Goal: Task Accomplishment & Management: Complete application form

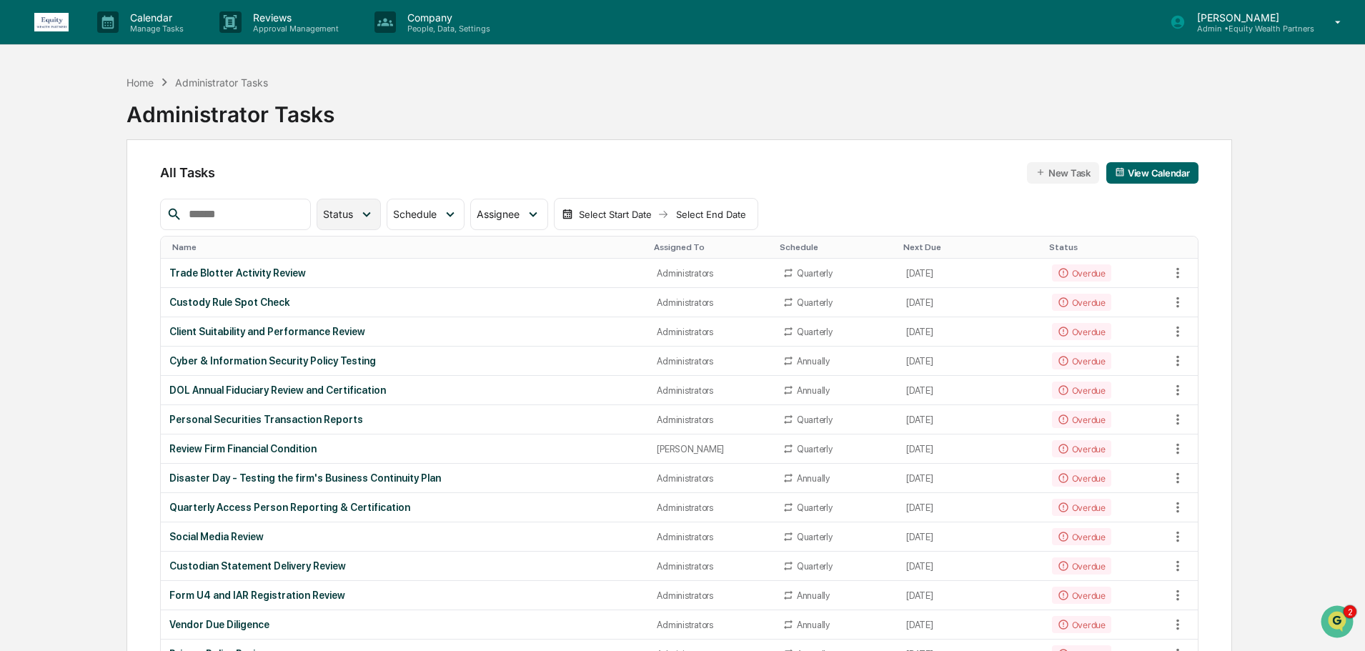
click at [374, 214] on icon at bounding box center [367, 215] width 16 height 16
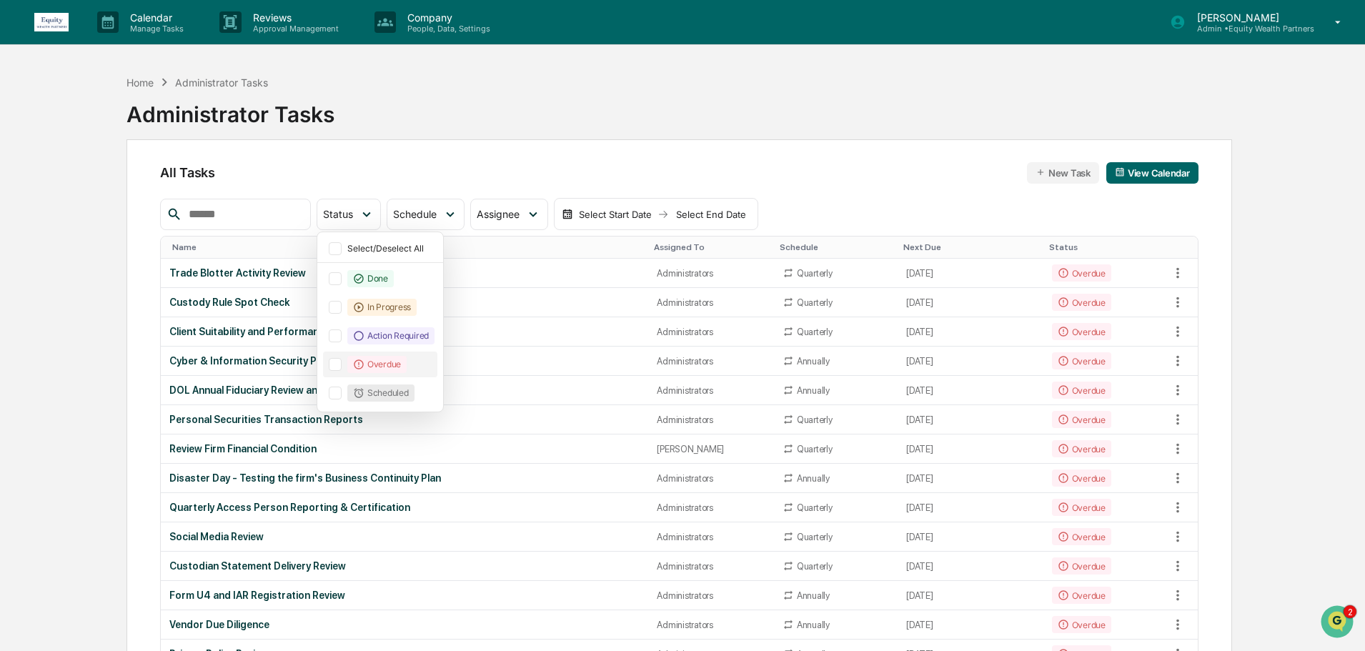
click at [342, 363] on div at bounding box center [335, 364] width 13 height 13
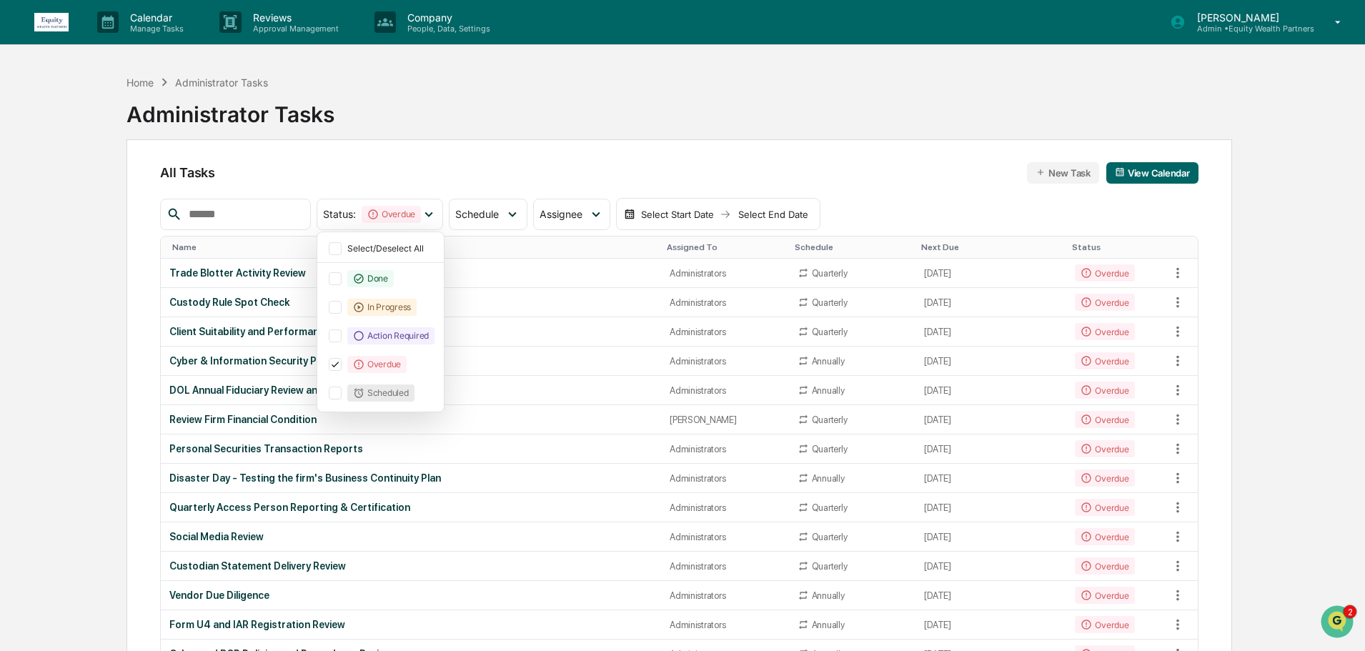
click at [142, 322] on div "All Tasks New Task View Calendar Status : Overdue Select/Deselect All Done In P…" at bounding box center [679, 498] width 1106 height 718
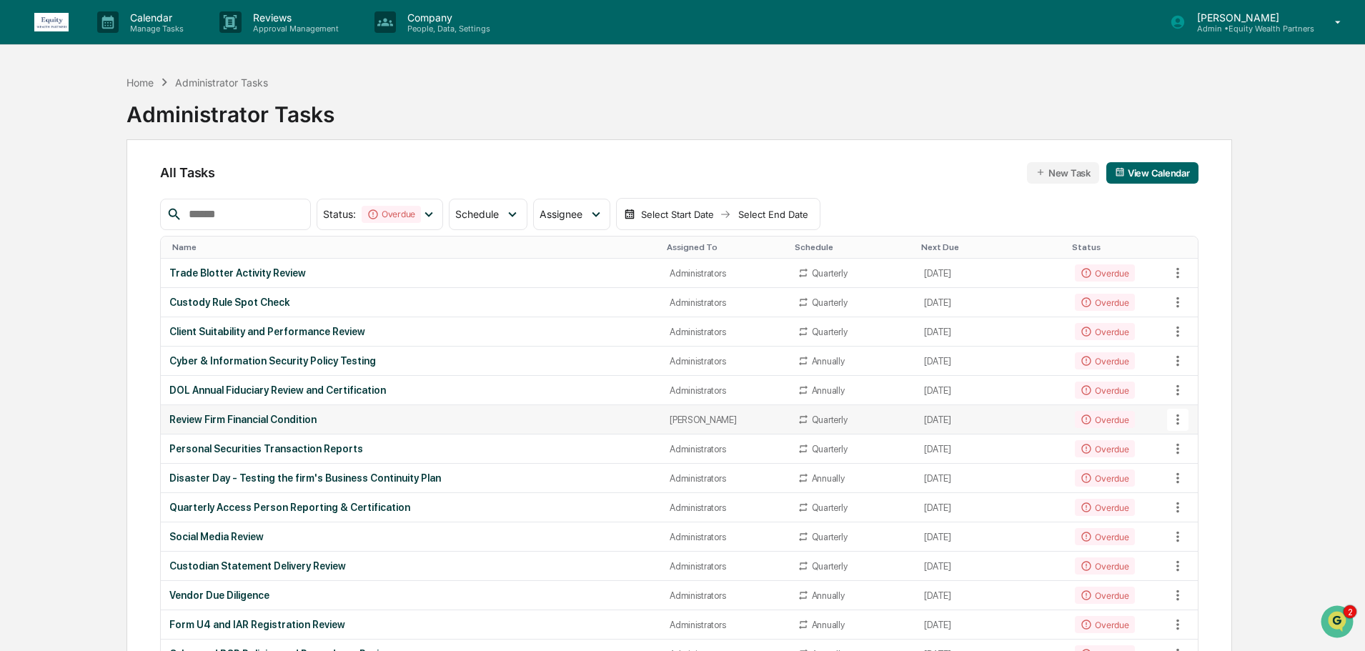
click at [294, 416] on div "Review Firm Financial Condition" at bounding box center [410, 419] width 483 height 11
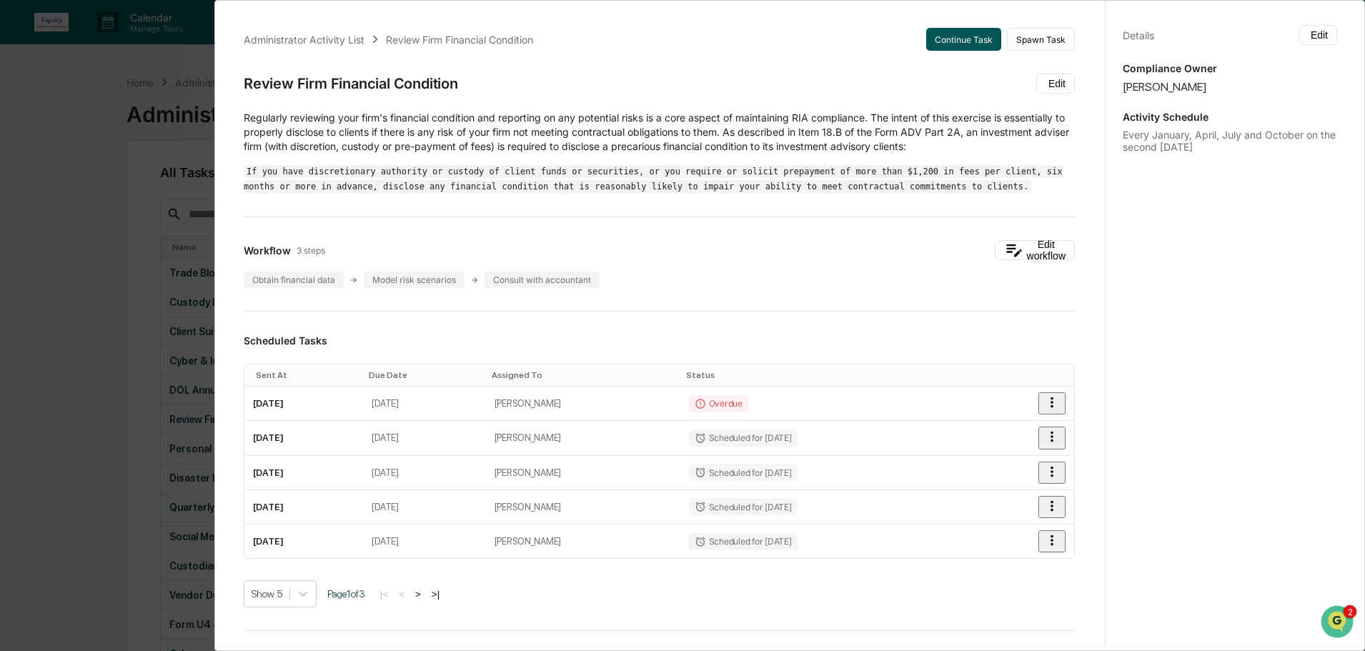
click at [956, 31] on button "Continue Task" at bounding box center [963, 39] width 75 height 23
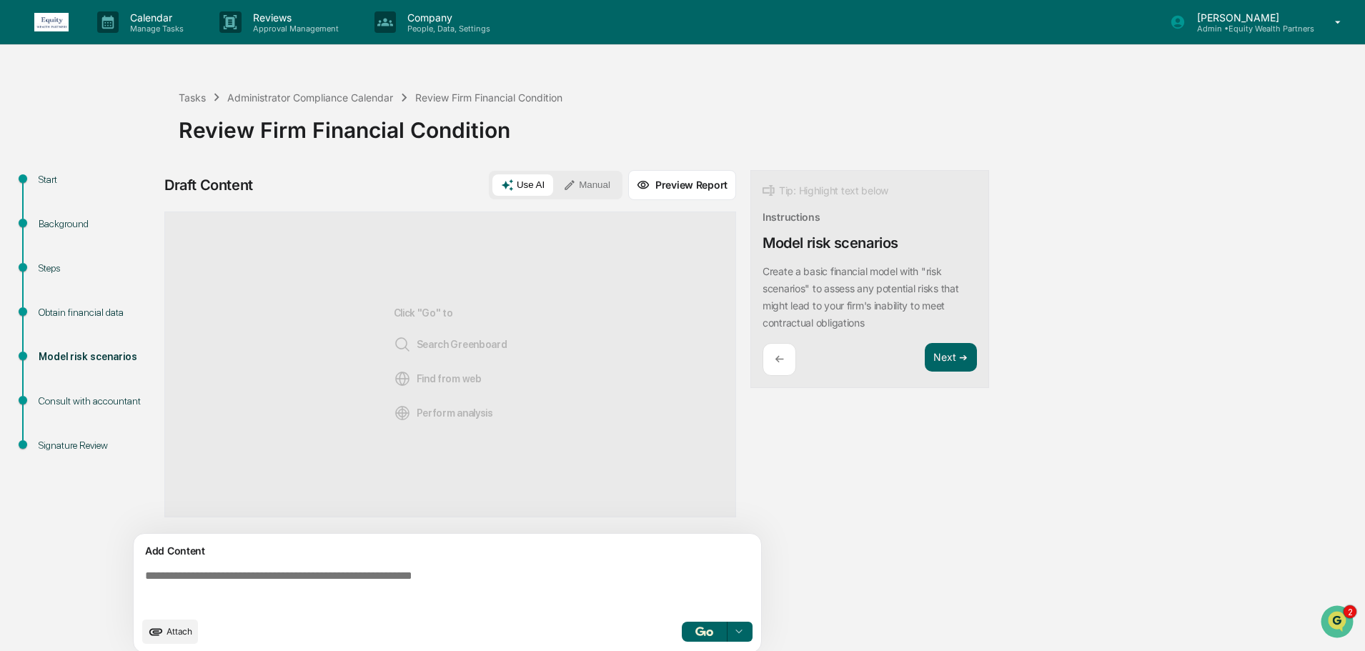
scroll to position [11, 0]
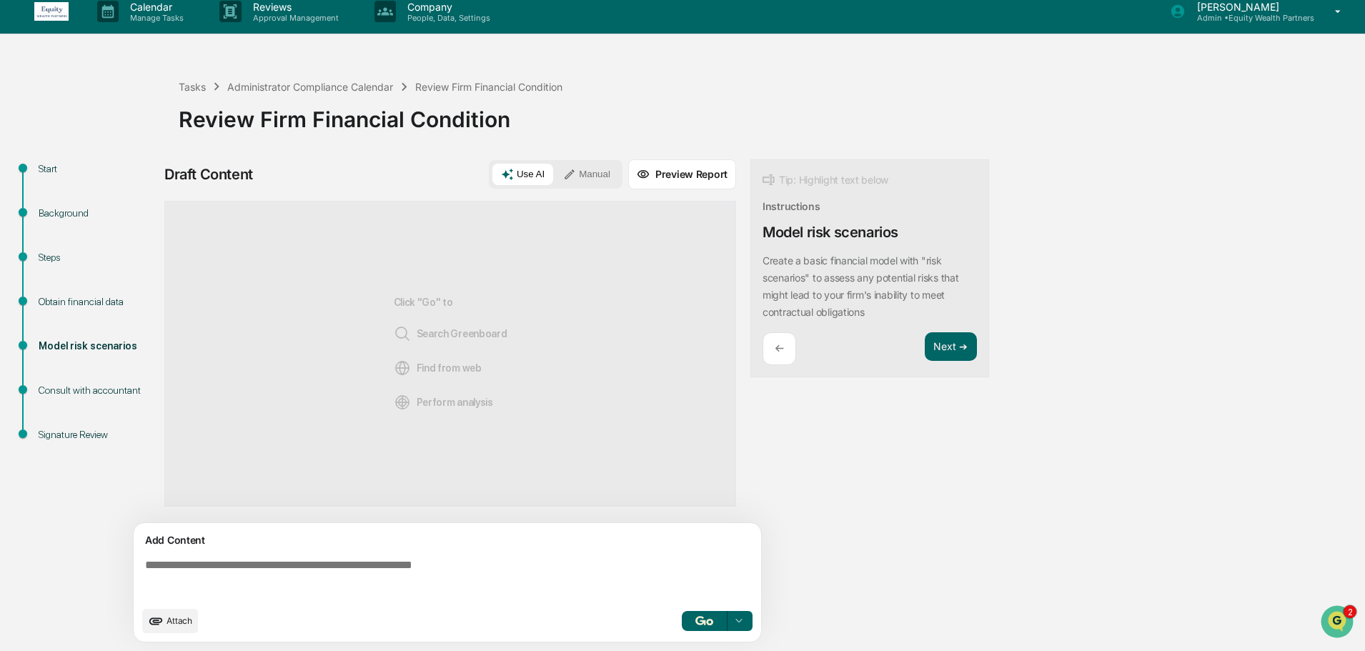
click at [179, 625] on span "Attach" at bounding box center [180, 620] width 26 height 11
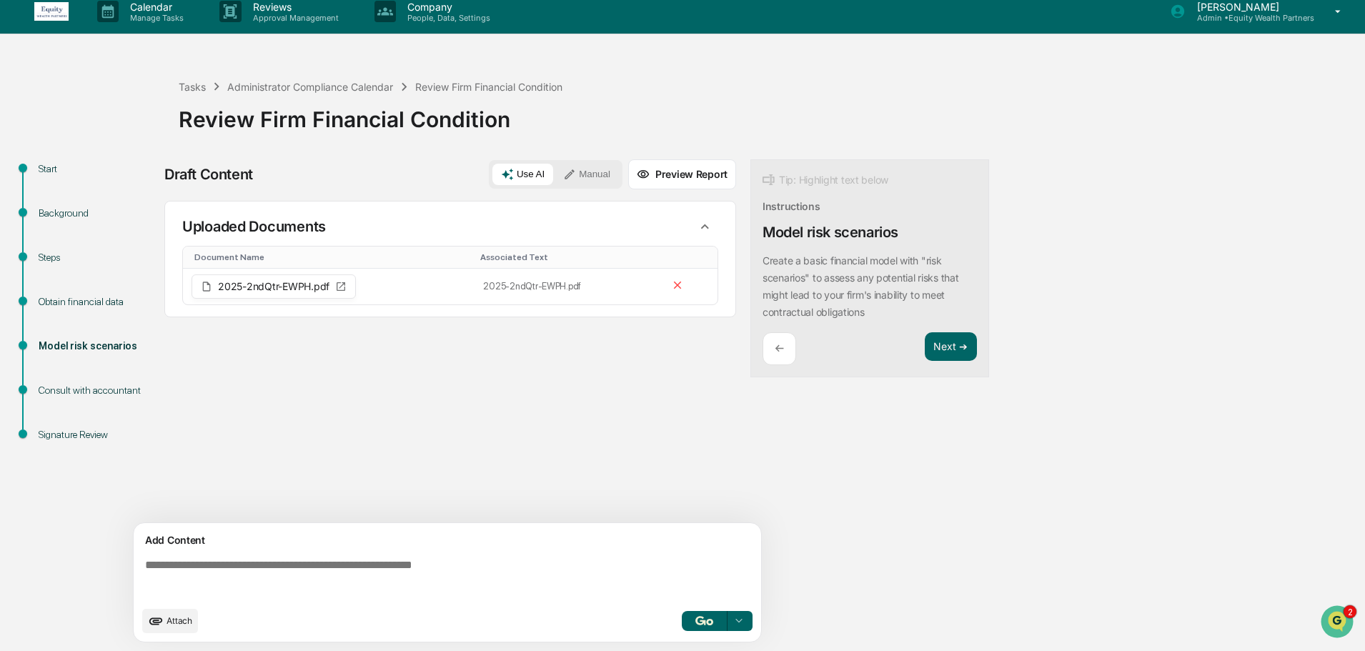
click at [383, 575] on textarea at bounding box center [450, 578] width 622 height 51
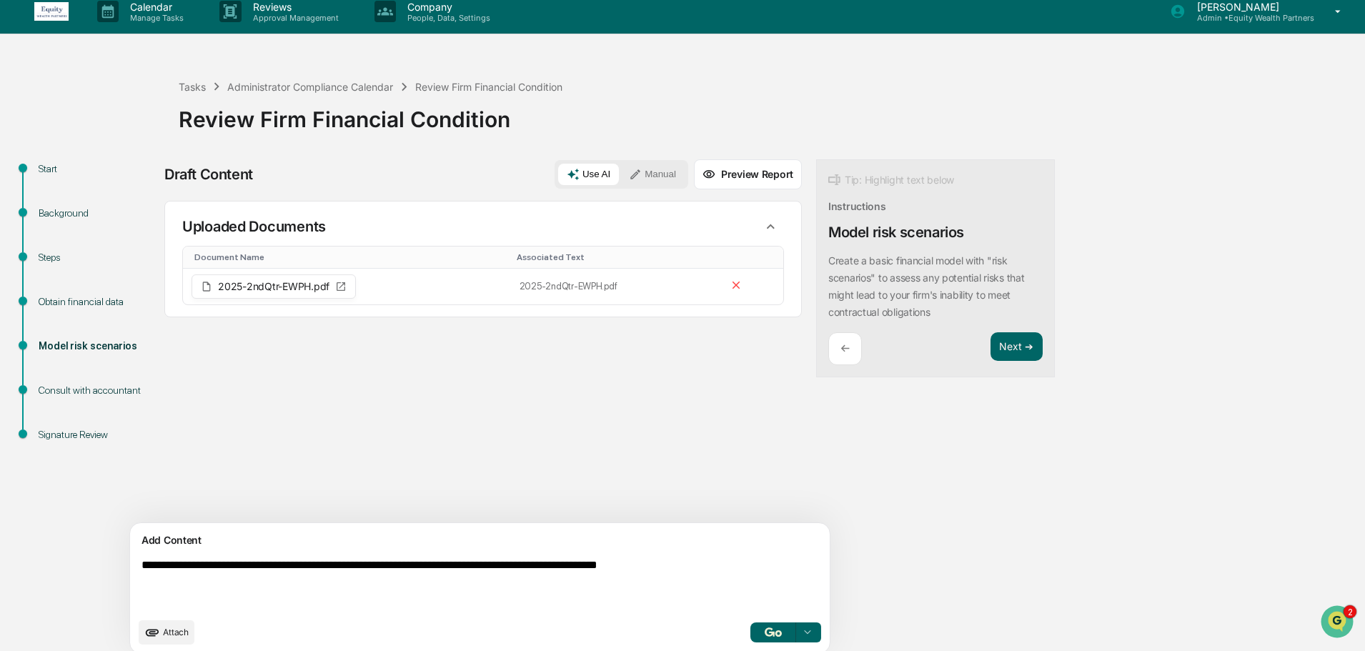
type textarea "**********"
click at [802, 630] on icon at bounding box center [807, 632] width 11 height 11
click at [647, 604] on span "Perform Analysis with Information" at bounding box center [714, 606] width 159 height 23
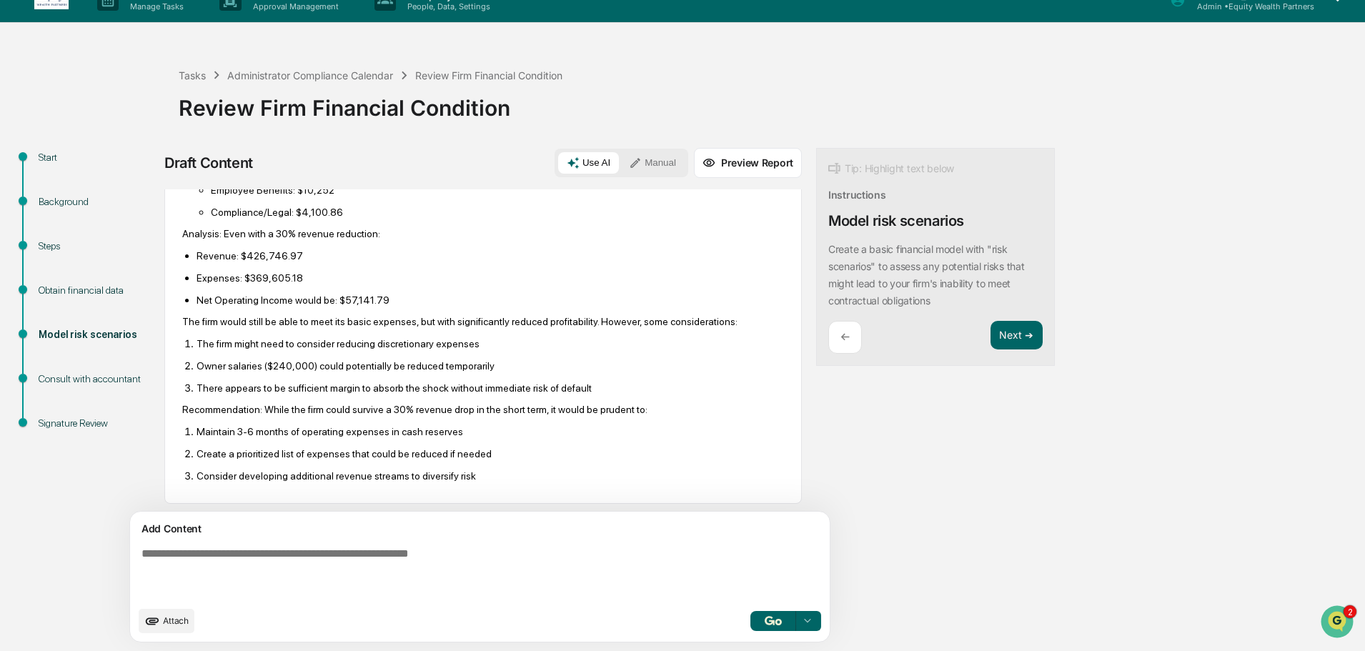
scroll to position [470, 0]
click at [620, 167] on button "Manual" at bounding box center [652, 162] width 64 height 21
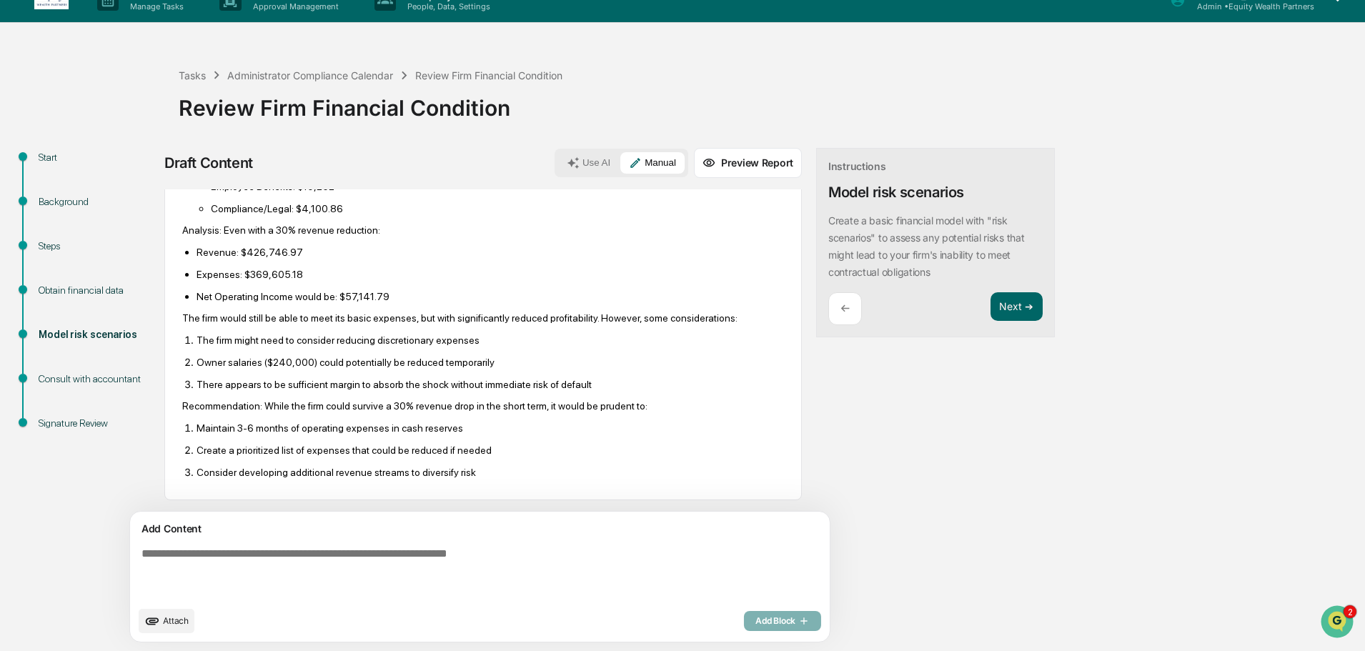
click at [411, 549] on textarea at bounding box center [447, 573] width 622 height 63
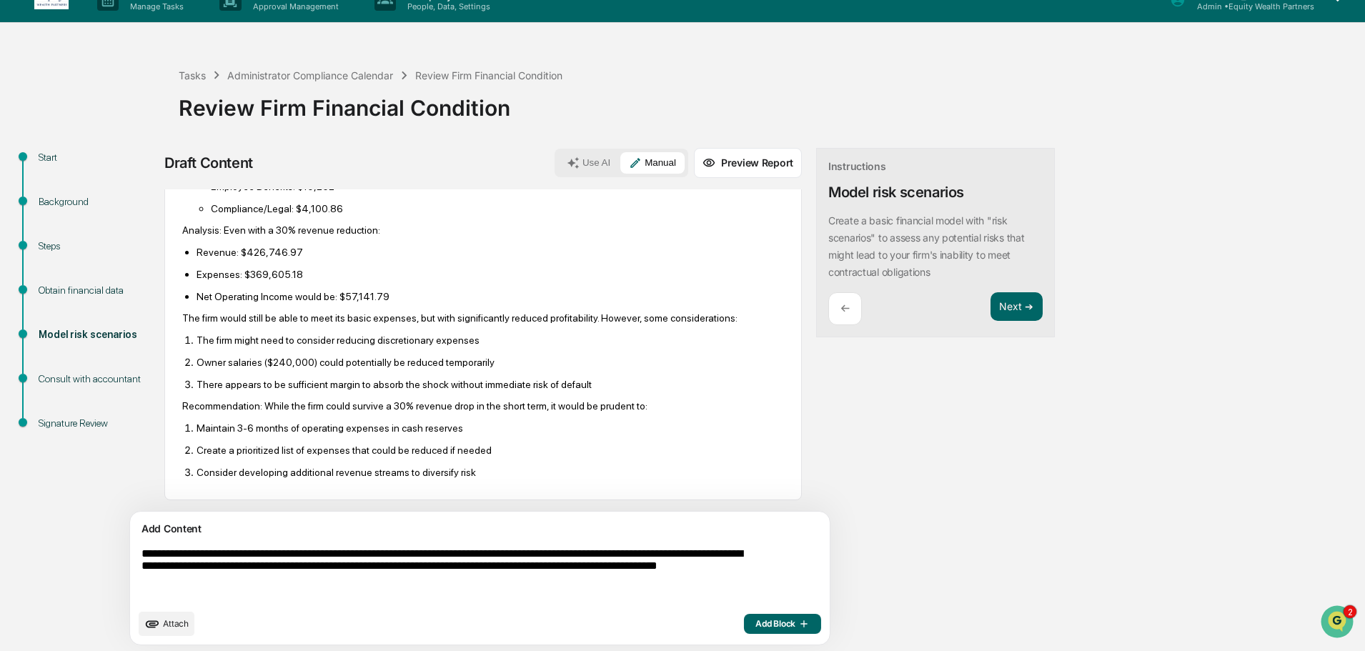
type textarea "**********"
click at [755, 626] on span "Add Block" at bounding box center [782, 623] width 54 height 11
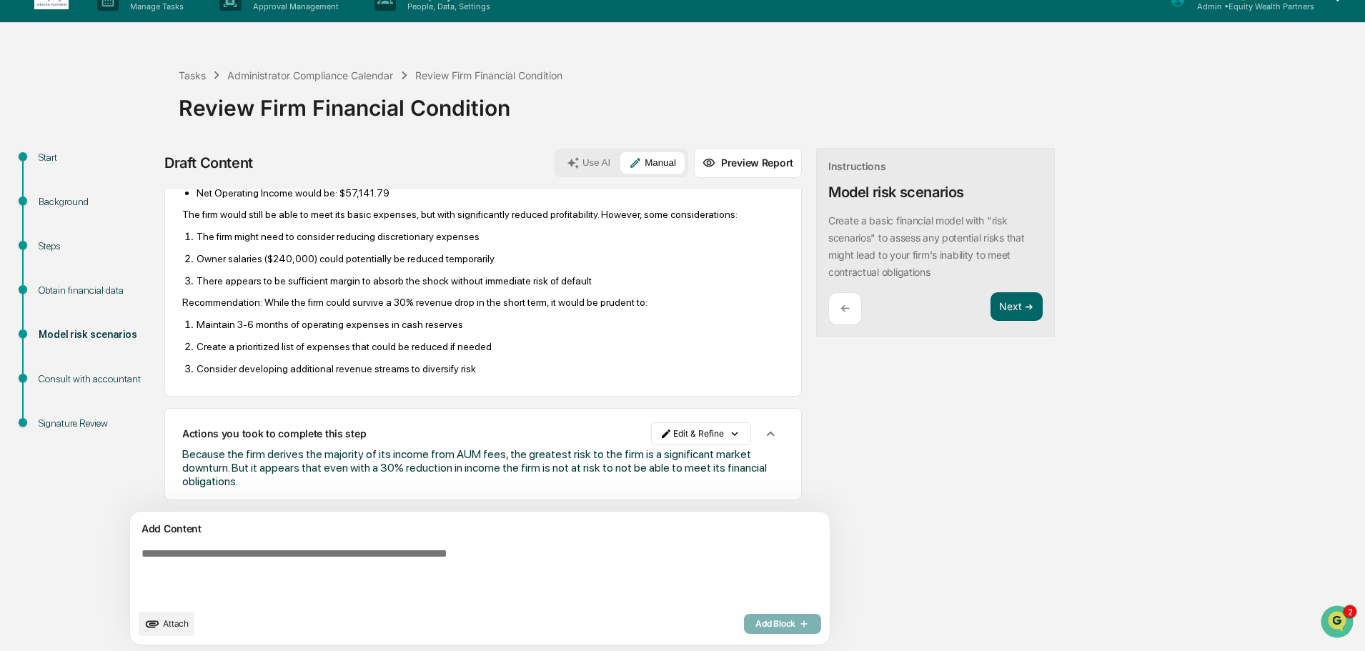
scroll to position [574, 0]
click at [991, 304] on button "Next ➔" at bounding box center [1017, 306] width 52 height 29
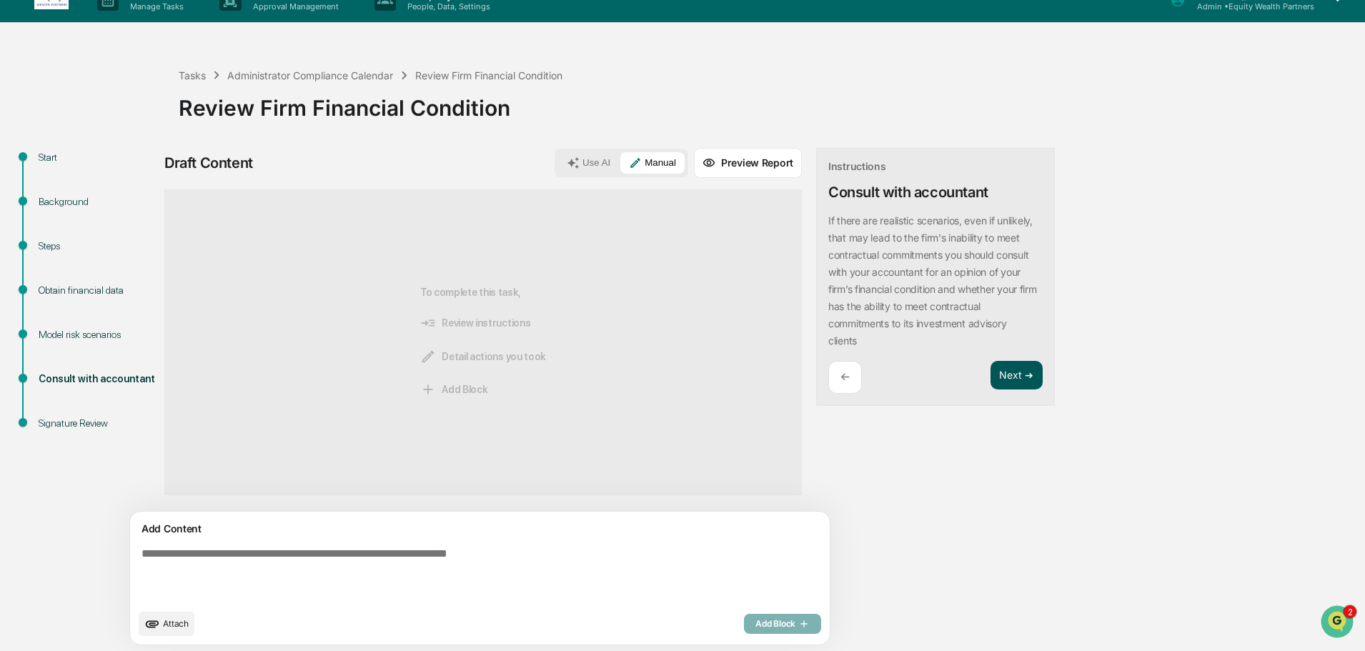
scroll to position [0, 0]
click at [494, 567] on textarea at bounding box center [447, 575] width 622 height 66
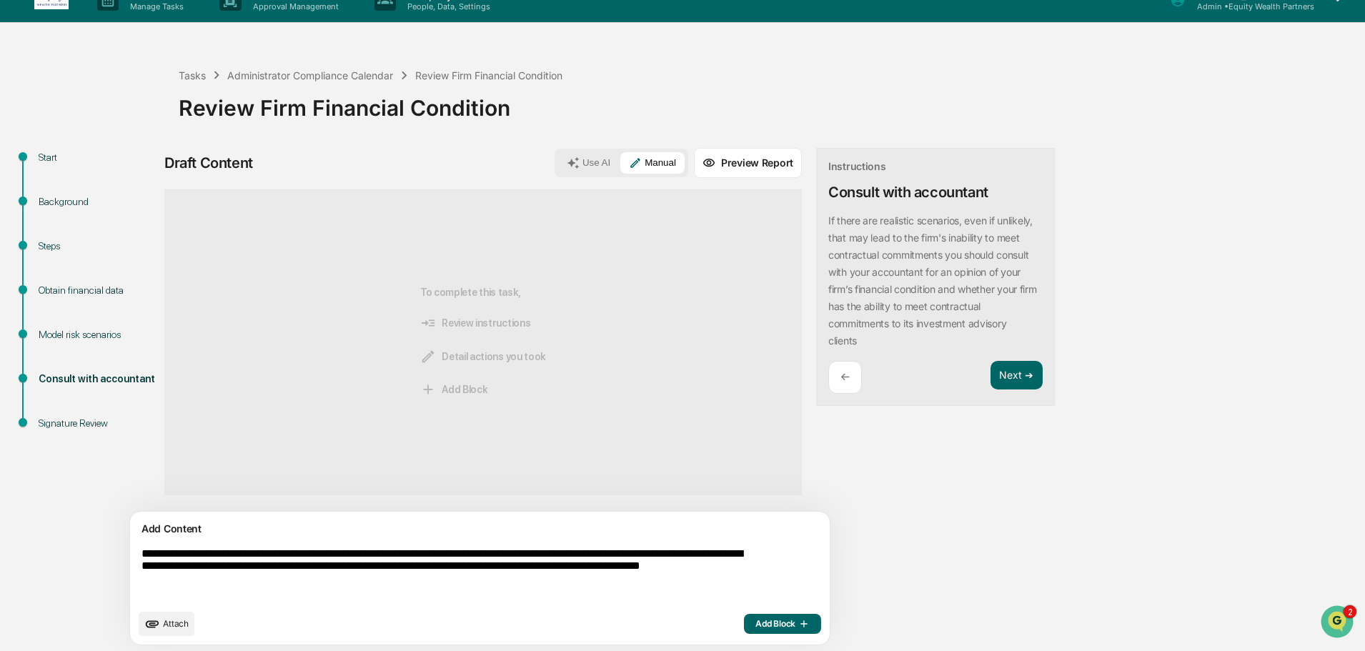
type textarea "**********"
click at [795, 620] on icon "button" at bounding box center [802, 623] width 14 height 11
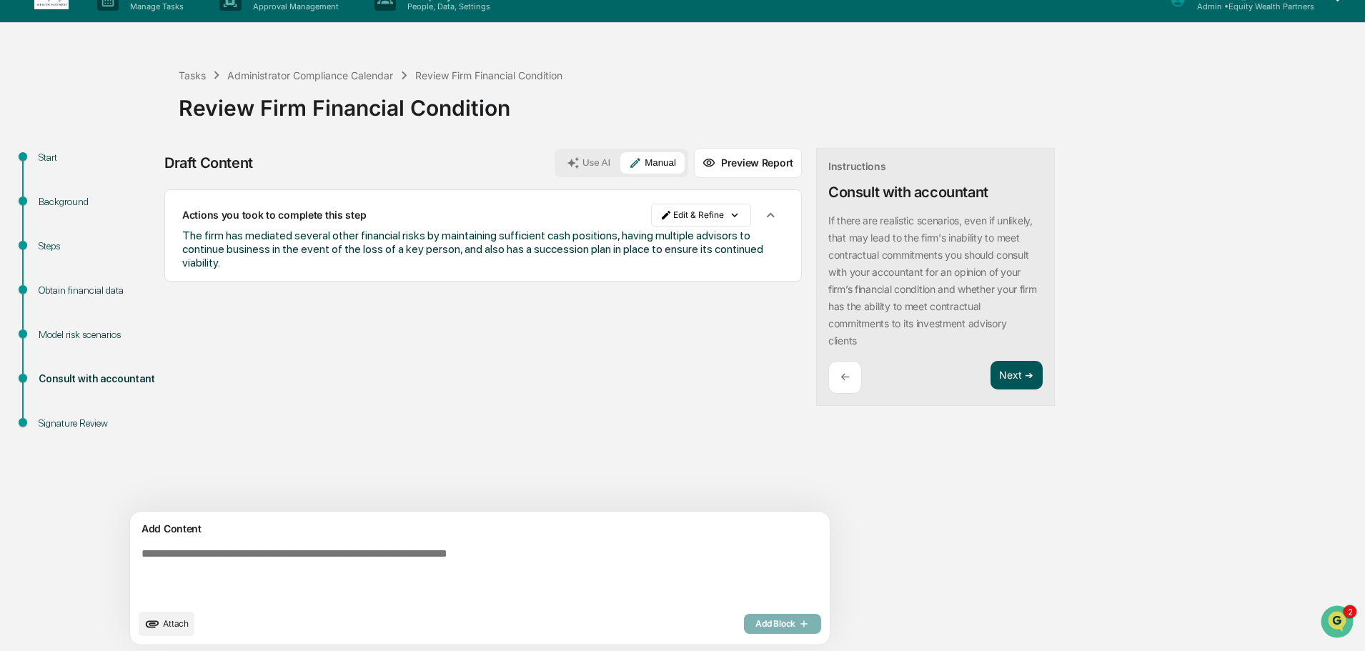
click at [991, 377] on button "Next ➔" at bounding box center [1017, 375] width 52 height 29
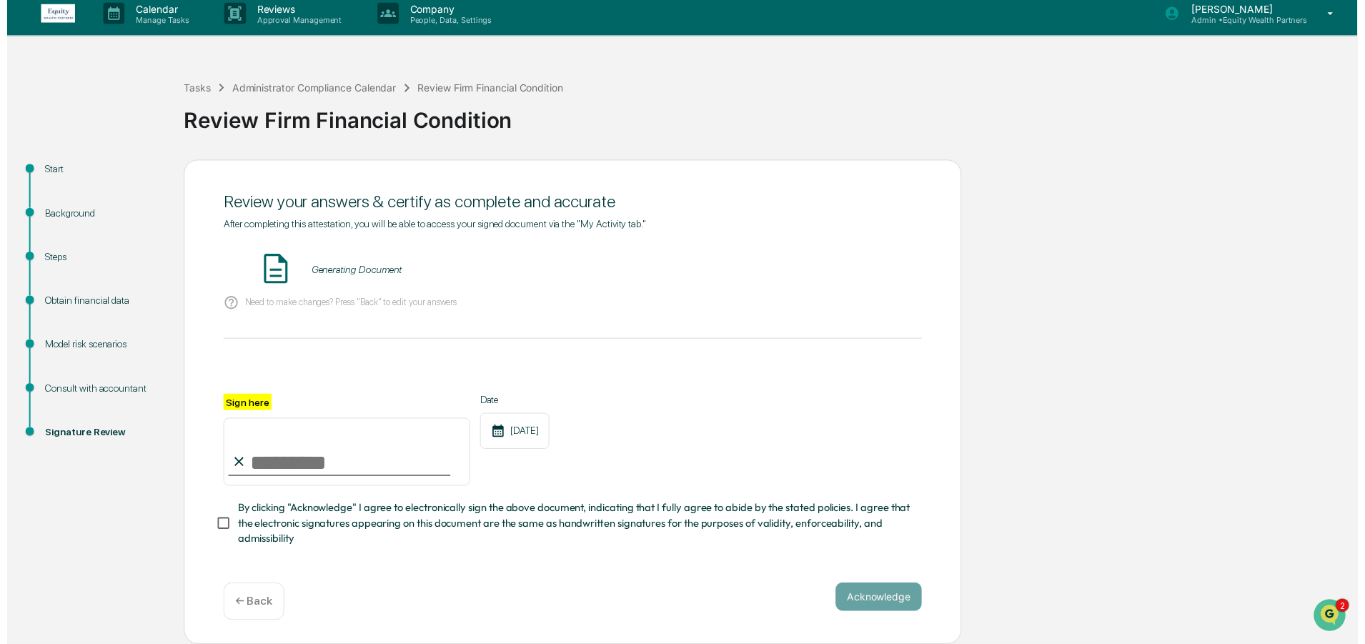
scroll to position [13, 0]
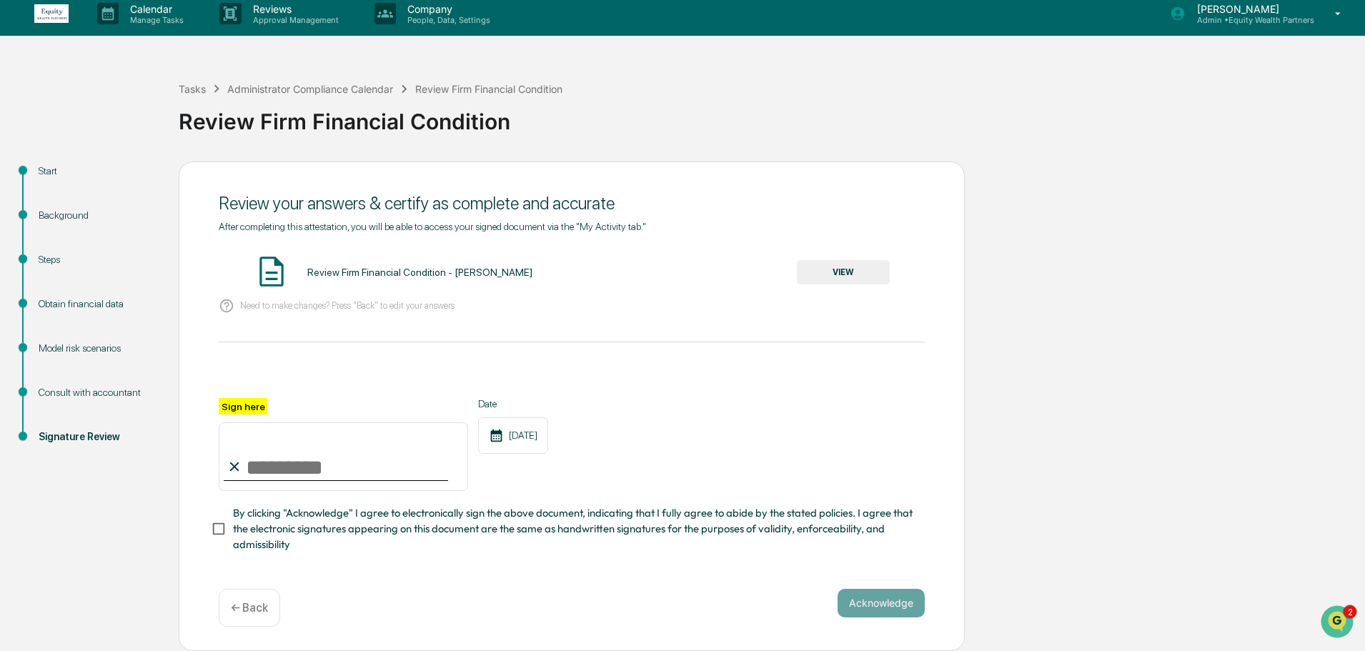
click at [850, 267] on button "VIEW" at bounding box center [843, 272] width 93 height 24
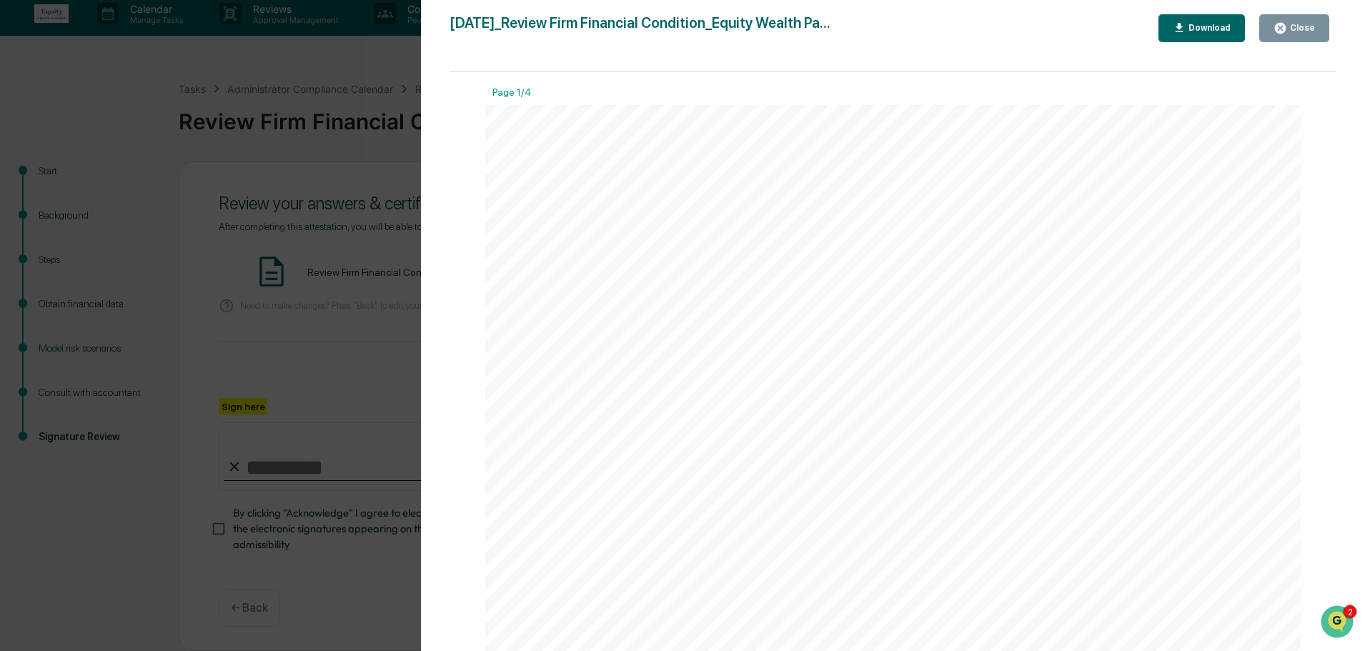
click at [1306, 26] on div "Close" at bounding box center [1301, 28] width 28 height 10
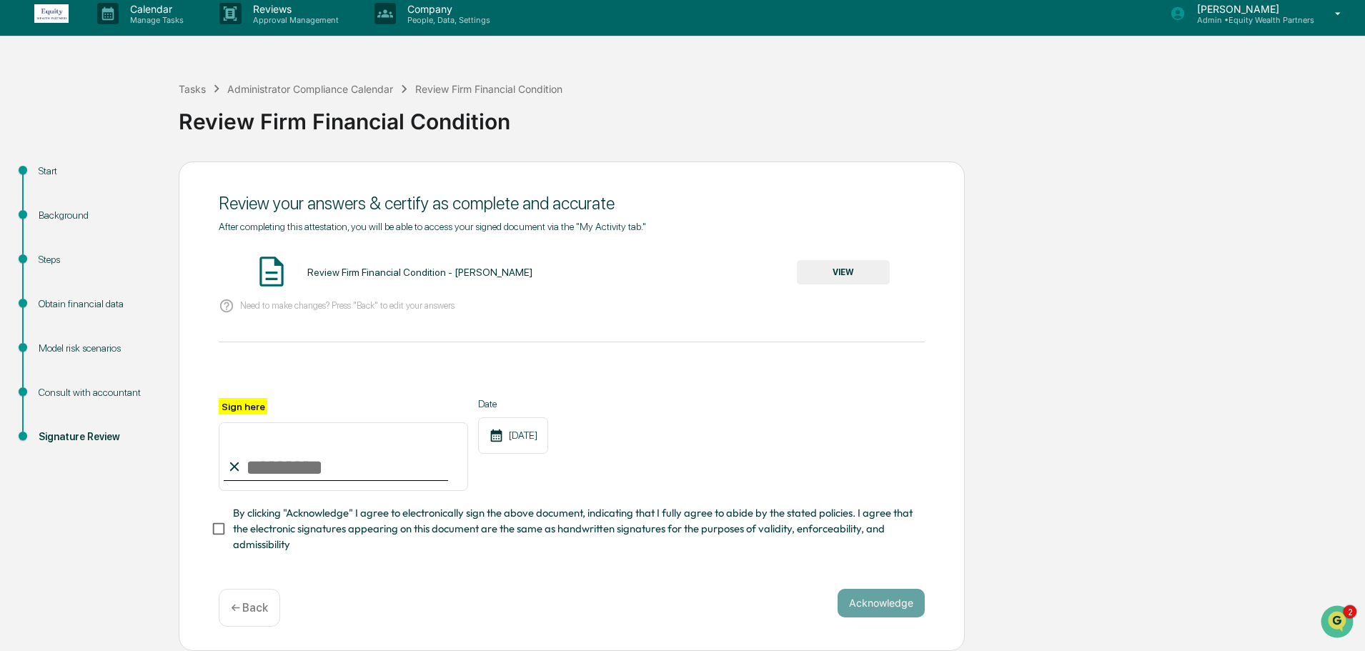
click at [277, 476] on input "Sign here" at bounding box center [343, 456] width 249 height 69
type input "**********"
click at [889, 597] on button "Acknowledge" at bounding box center [881, 603] width 87 height 29
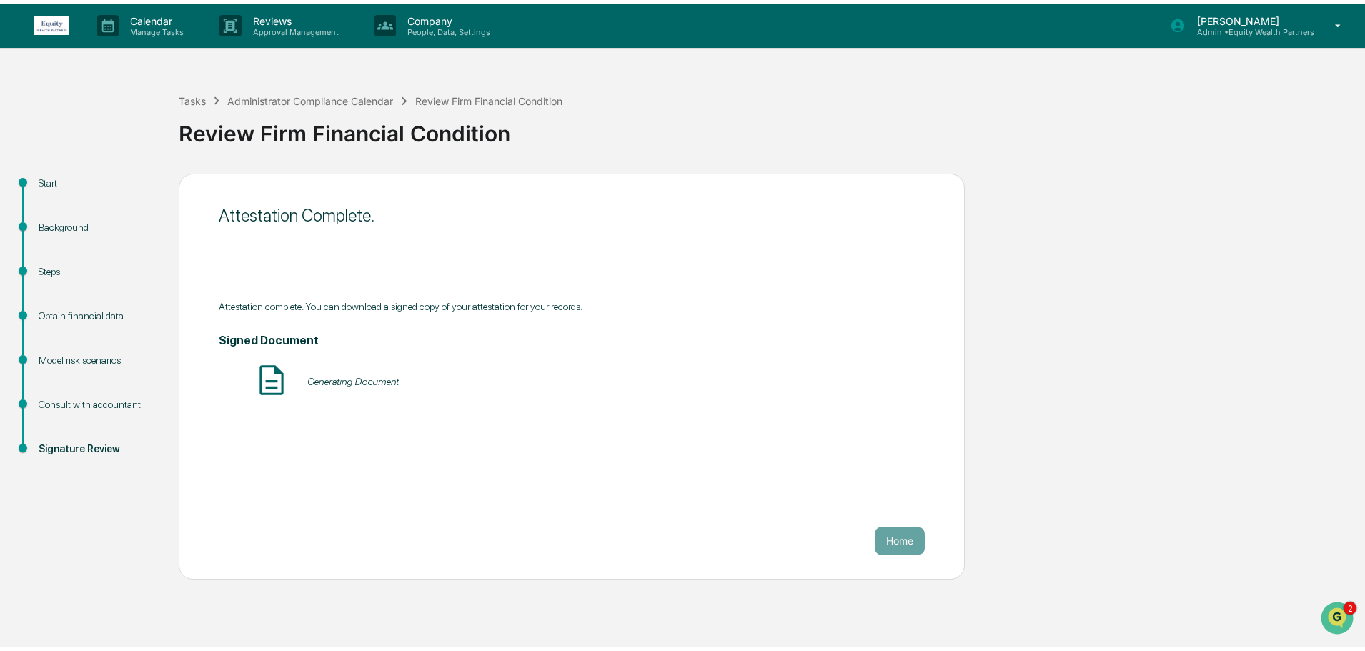
scroll to position [0, 0]
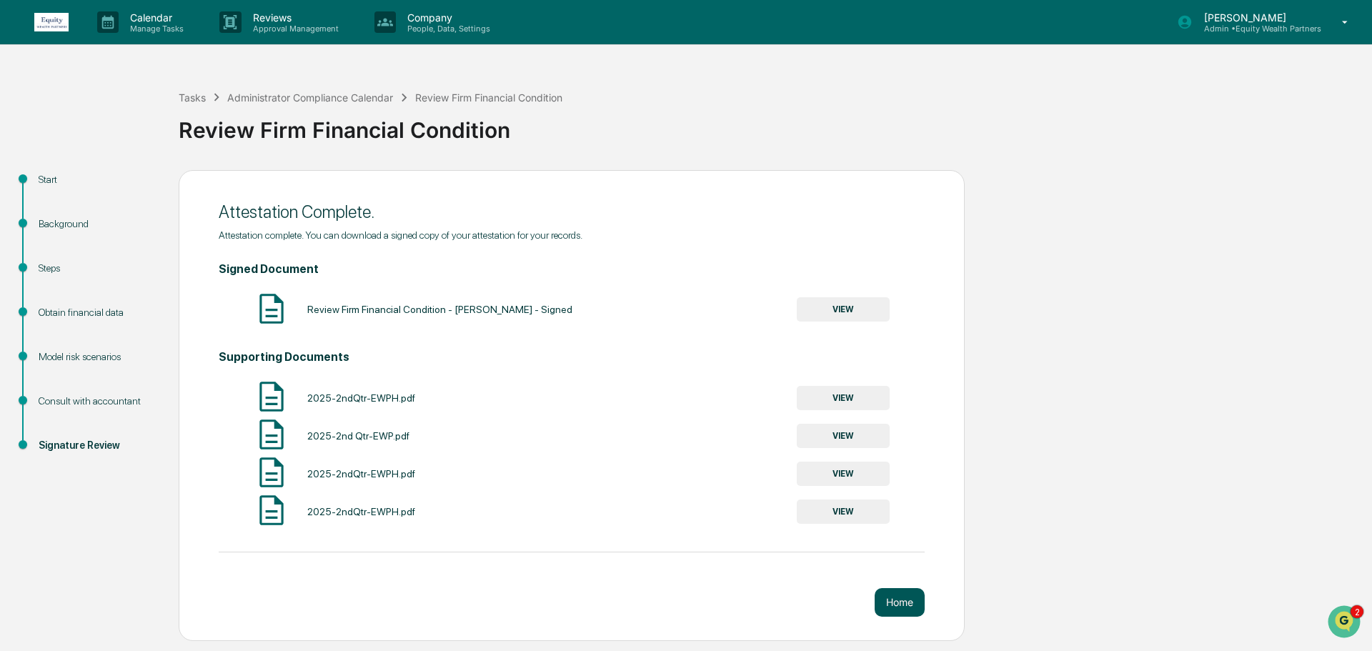
click at [898, 602] on button "Home" at bounding box center [900, 602] width 50 height 29
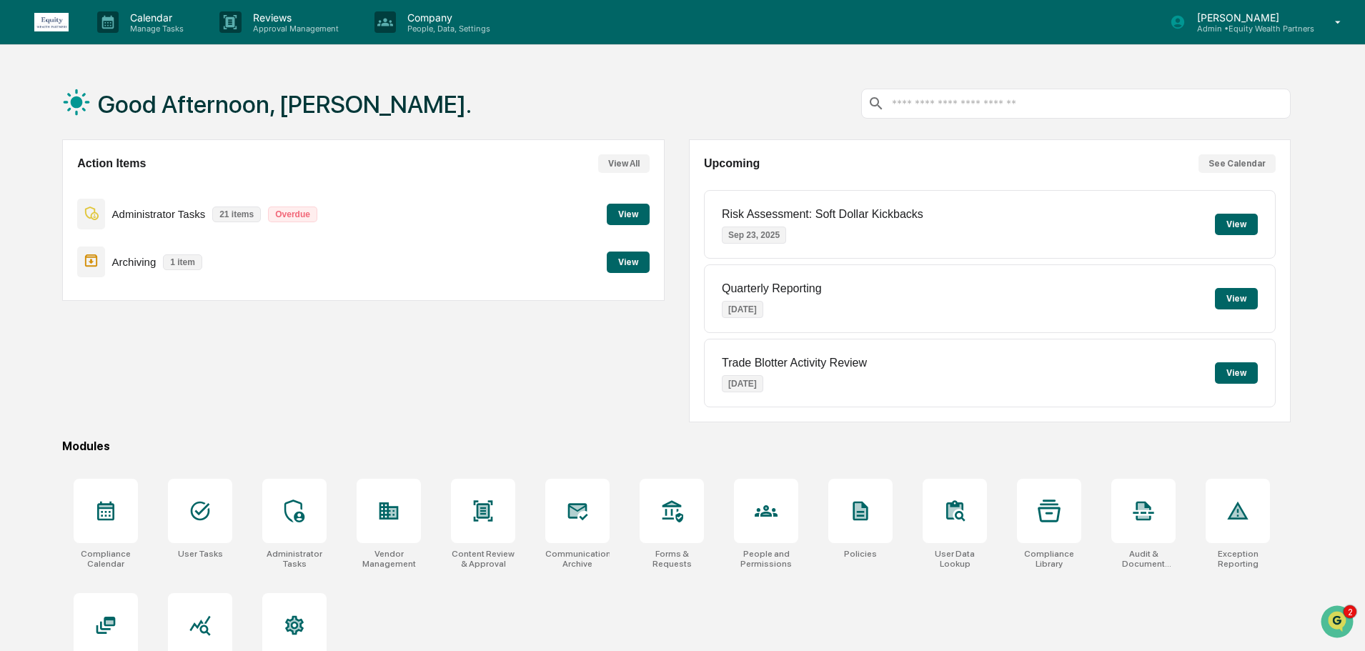
click at [281, 363] on div "Action Items View All Administrator Tasks 21 items Overdue View Archiving 1 ite…" at bounding box center [363, 280] width 602 height 283
click at [633, 215] on button "View" at bounding box center [628, 214] width 43 height 21
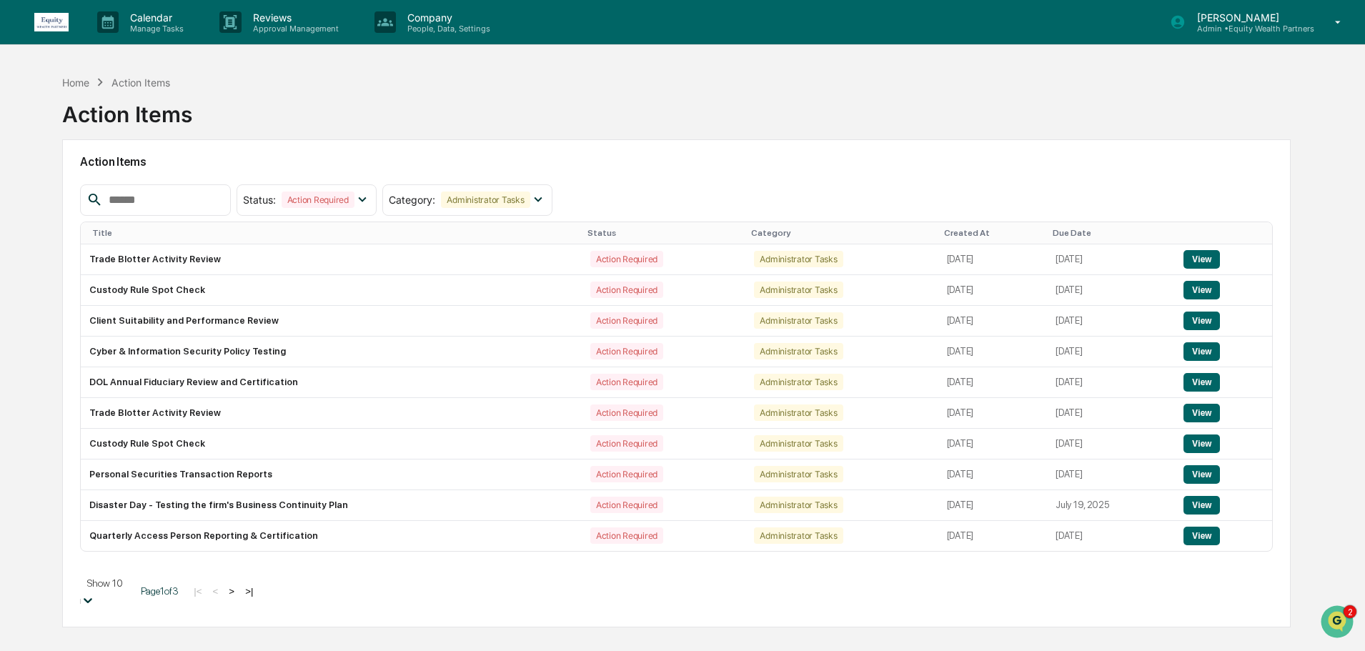
click at [144, 595] on body "Calendar Manage Tasks Reviews Approval Management Company People, Data, Setting…" at bounding box center [682, 400] width 1365 height 801
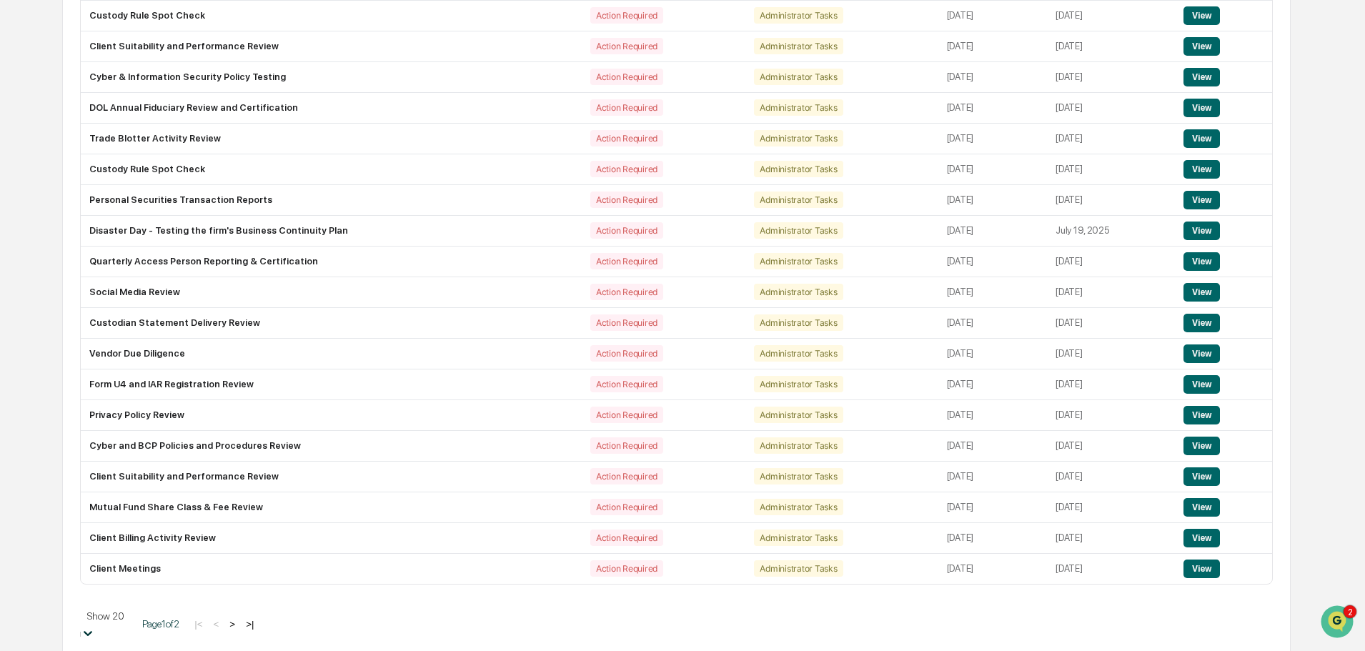
click at [143, 625] on body "Calendar Manage Tasks Reviews Approval Management Company People, Data, Setting…" at bounding box center [682, 193] width 1365 height 935
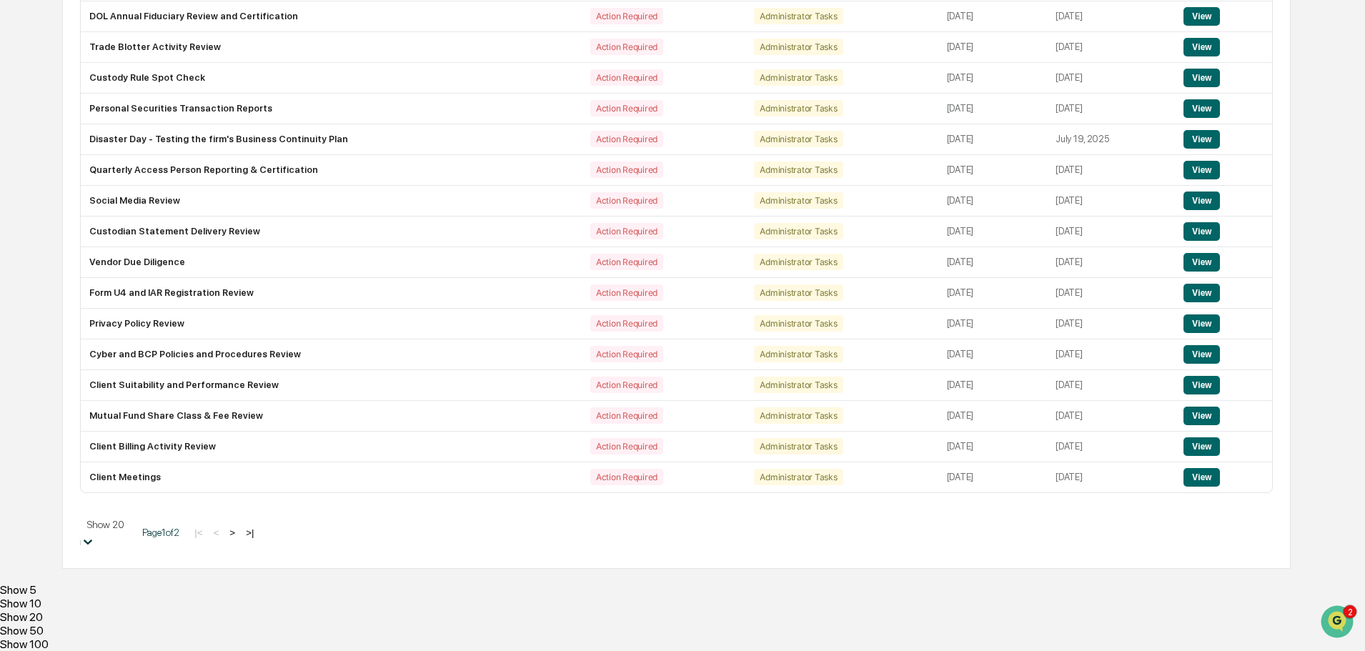
click at [125, 624] on div "Show 50" at bounding box center [682, 631] width 1365 height 14
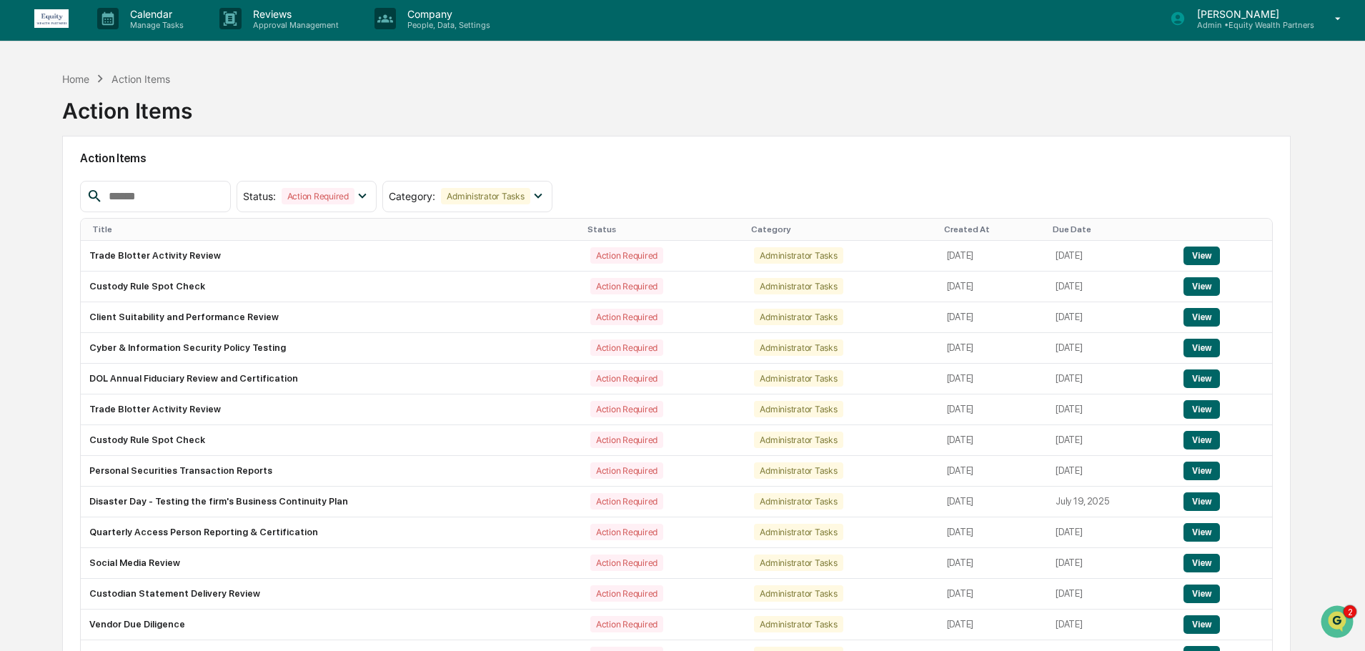
scroll to position [0, 0]
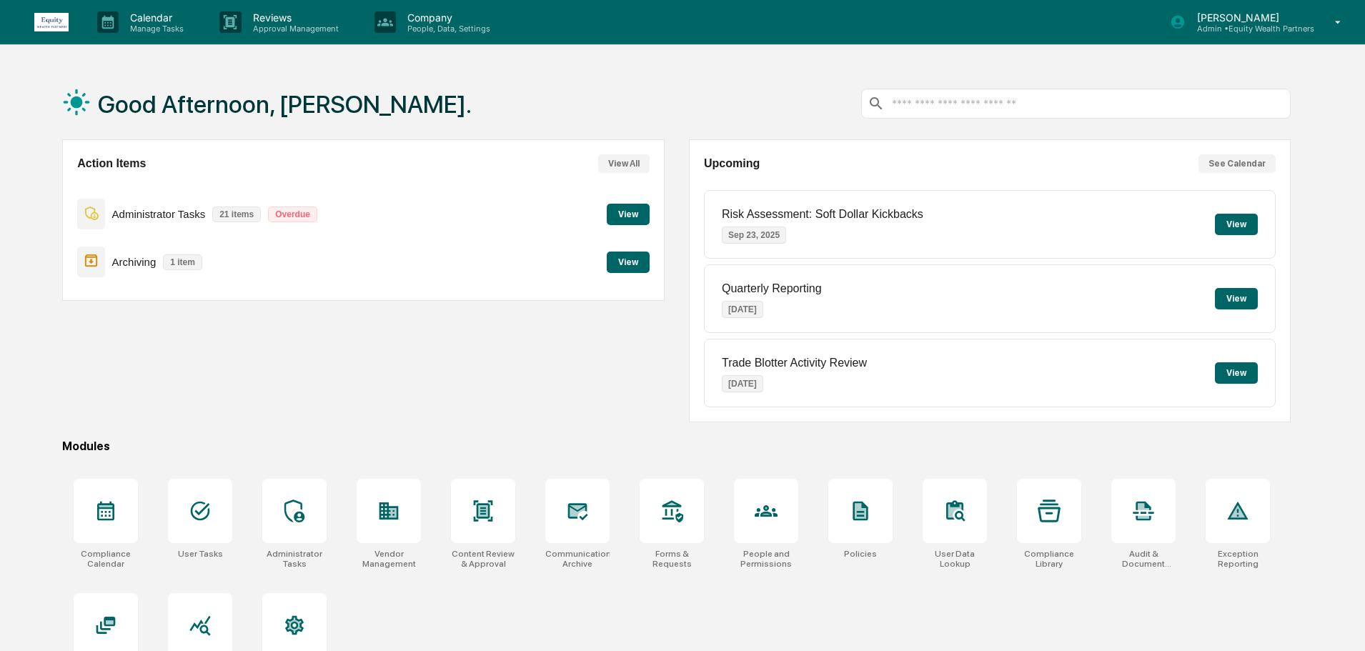
click at [629, 213] on button "View" at bounding box center [628, 214] width 43 height 21
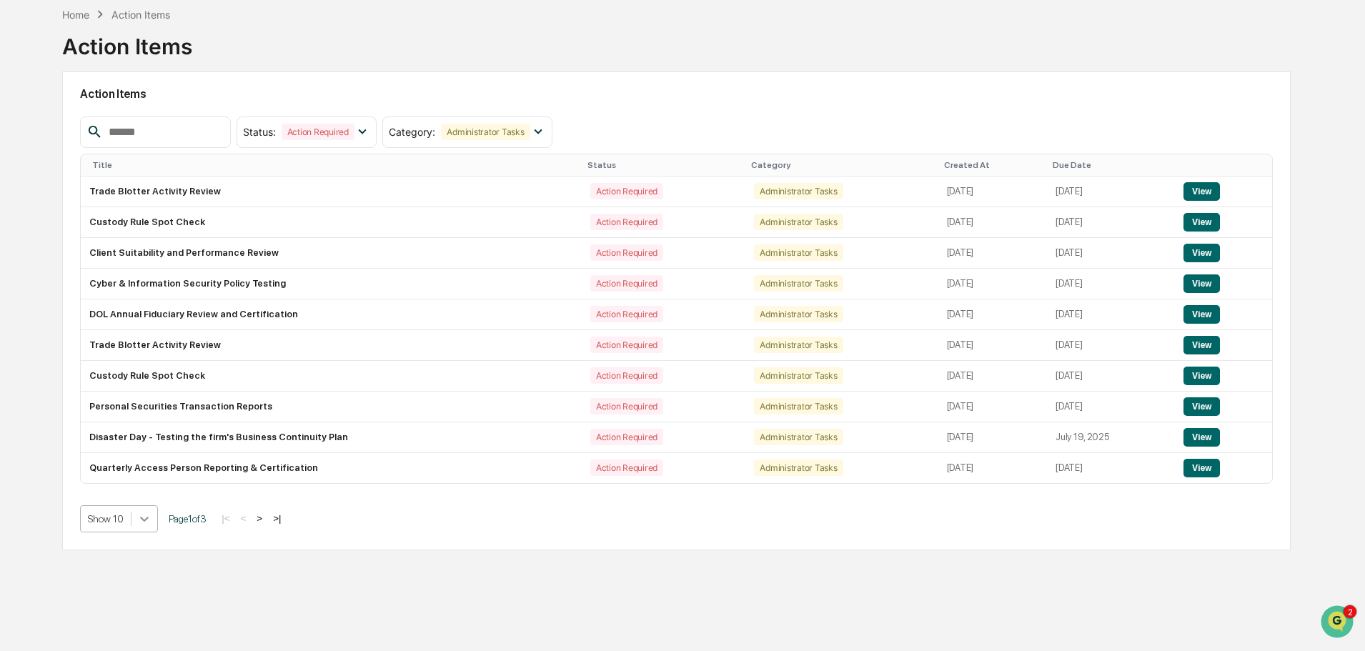
click at [140, 587] on body "Calendar Manage Tasks Reviews Approval Management Company People, Data, Setting…" at bounding box center [682, 291] width 1365 height 719
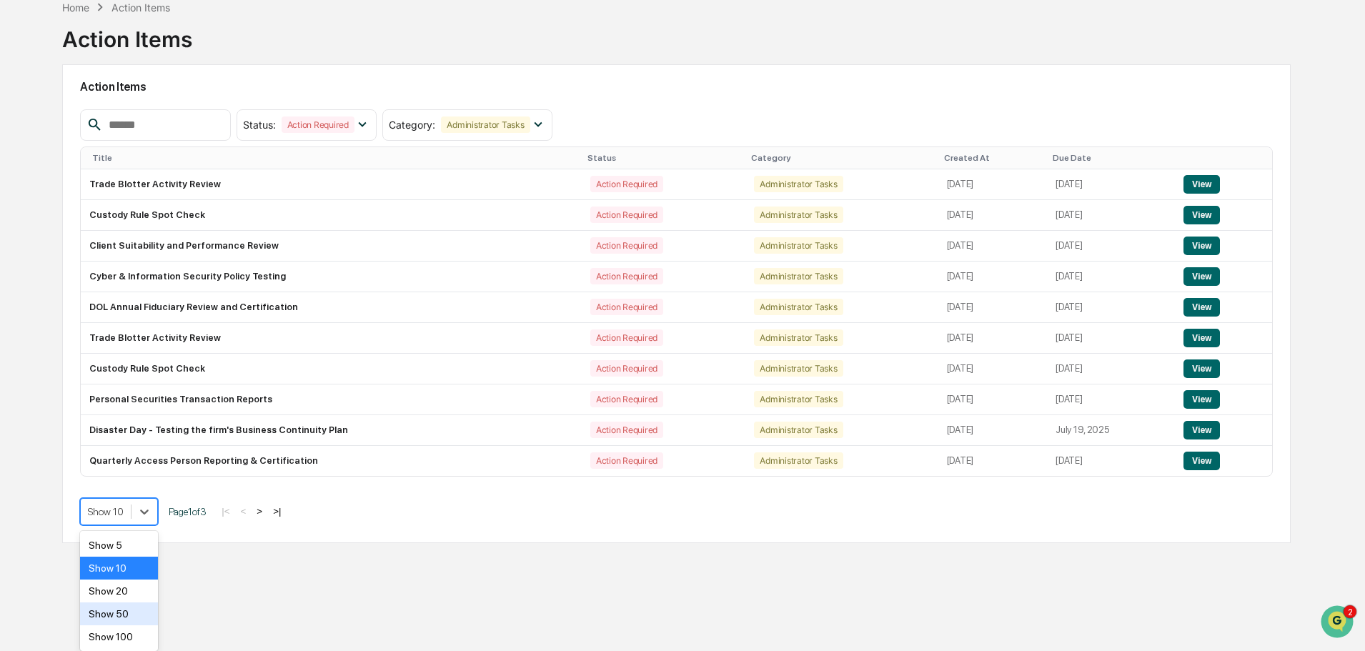
click at [130, 617] on div "Show 50" at bounding box center [119, 613] width 78 height 23
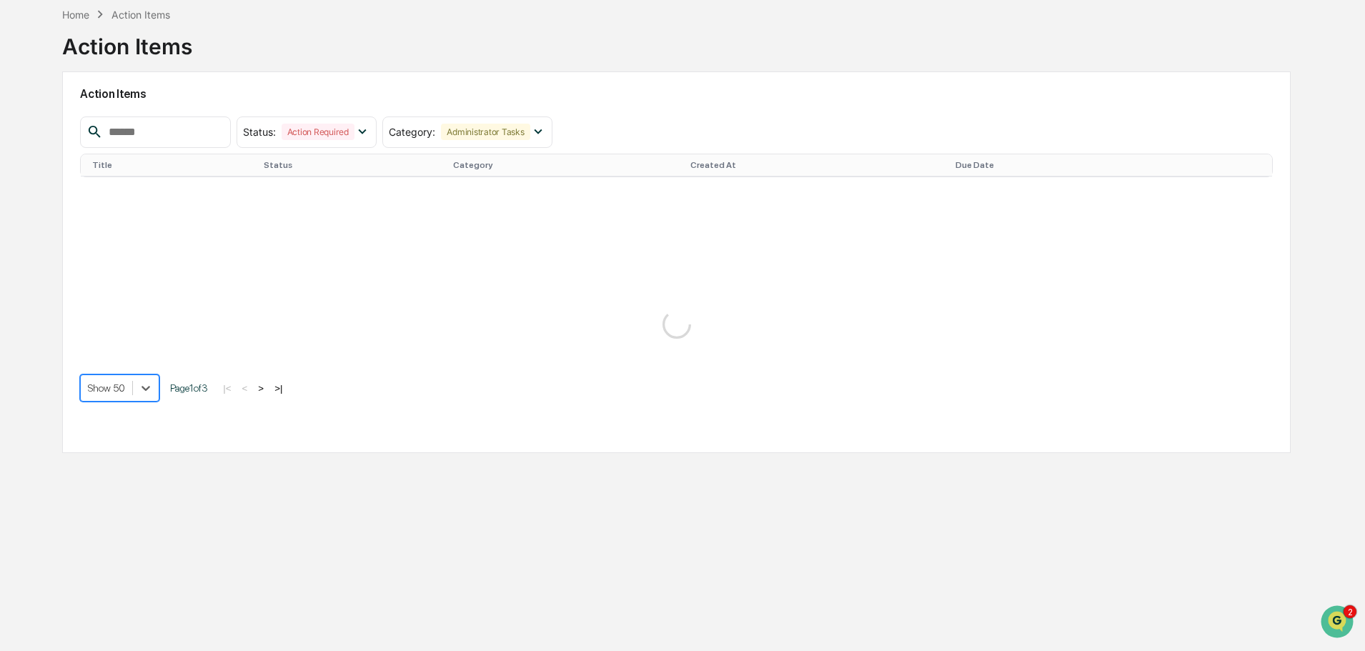
scroll to position [75, 0]
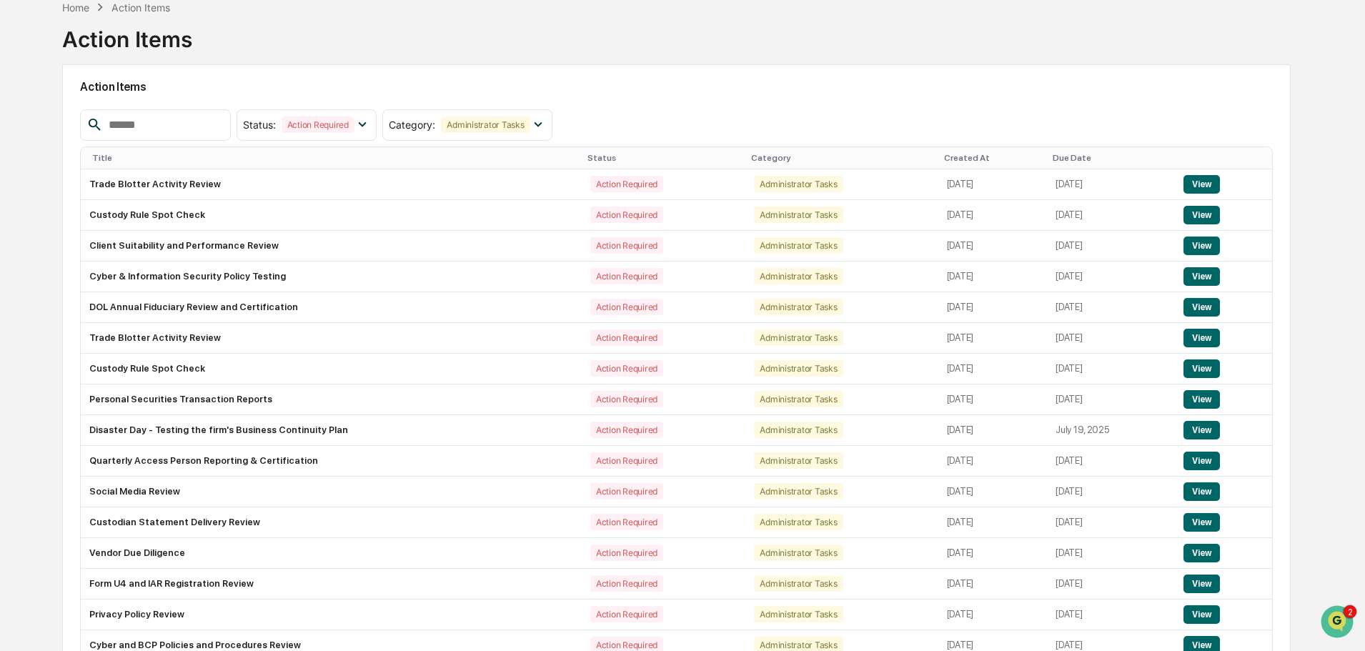
drag, startPoint x: 242, startPoint y: 552, endPoint x: 65, endPoint y: 520, distance: 180.1
click at [65, 520] on div "Action Items Status : Action Required Select/Deselect All Action Required Resol…" at bounding box center [676, 472] width 1229 height 817
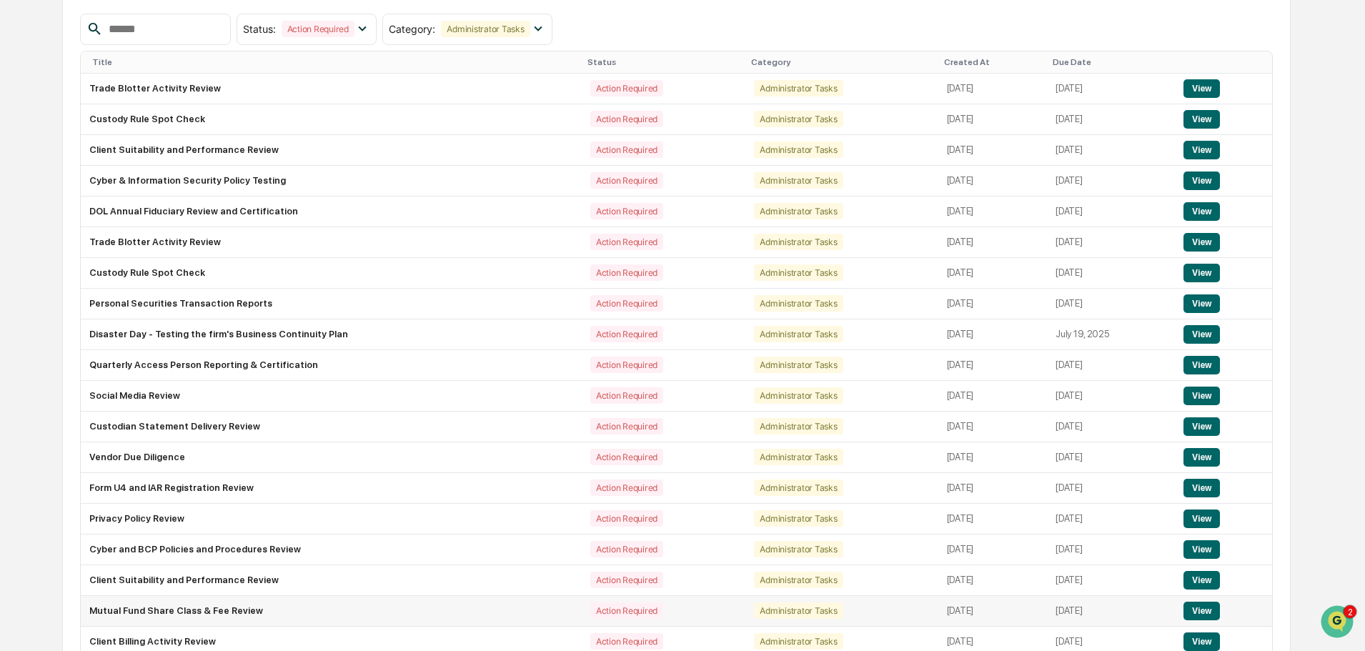
scroll to position [0, 0]
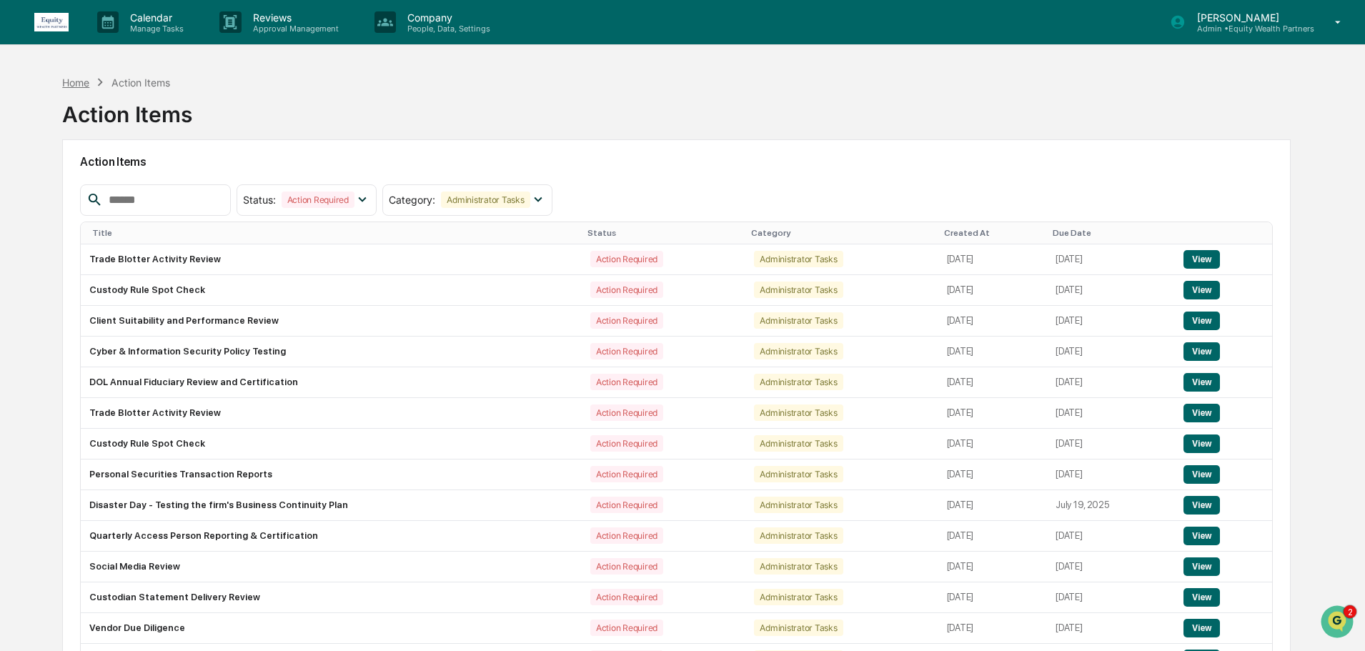
click at [69, 83] on div "Home" at bounding box center [75, 82] width 27 height 12
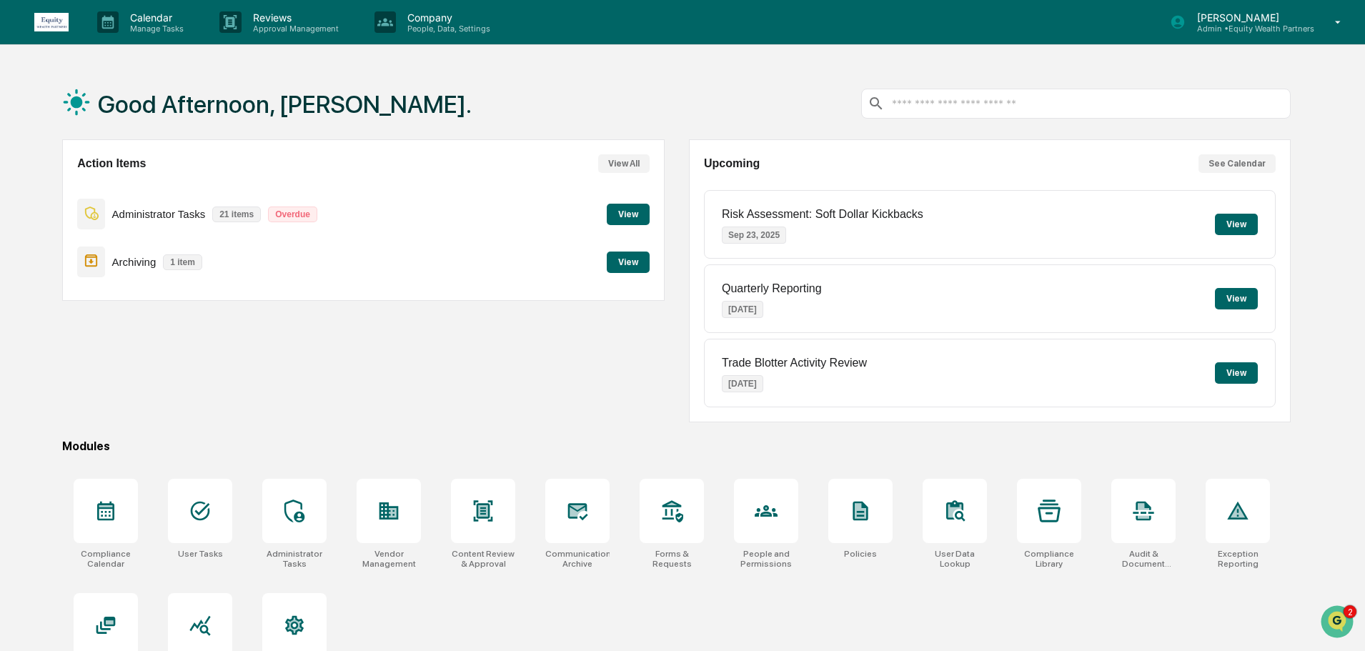
click at [630, 216] on button "View" at bounding box center [628, 214] width 43 height 21
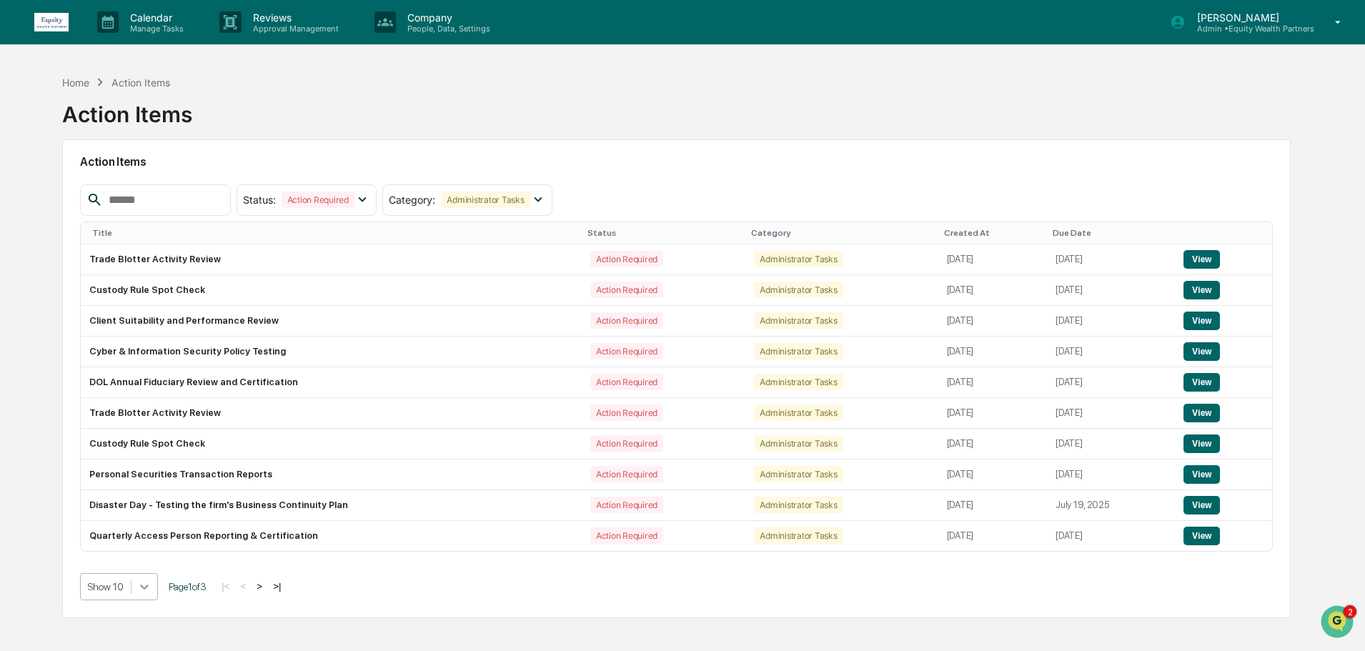
click at [137, 587] on body "Calendar Manage Tasks Reviews Approval Management Company People, Data, Setting…" at bounding box center [682, 359] width 1365 height 719
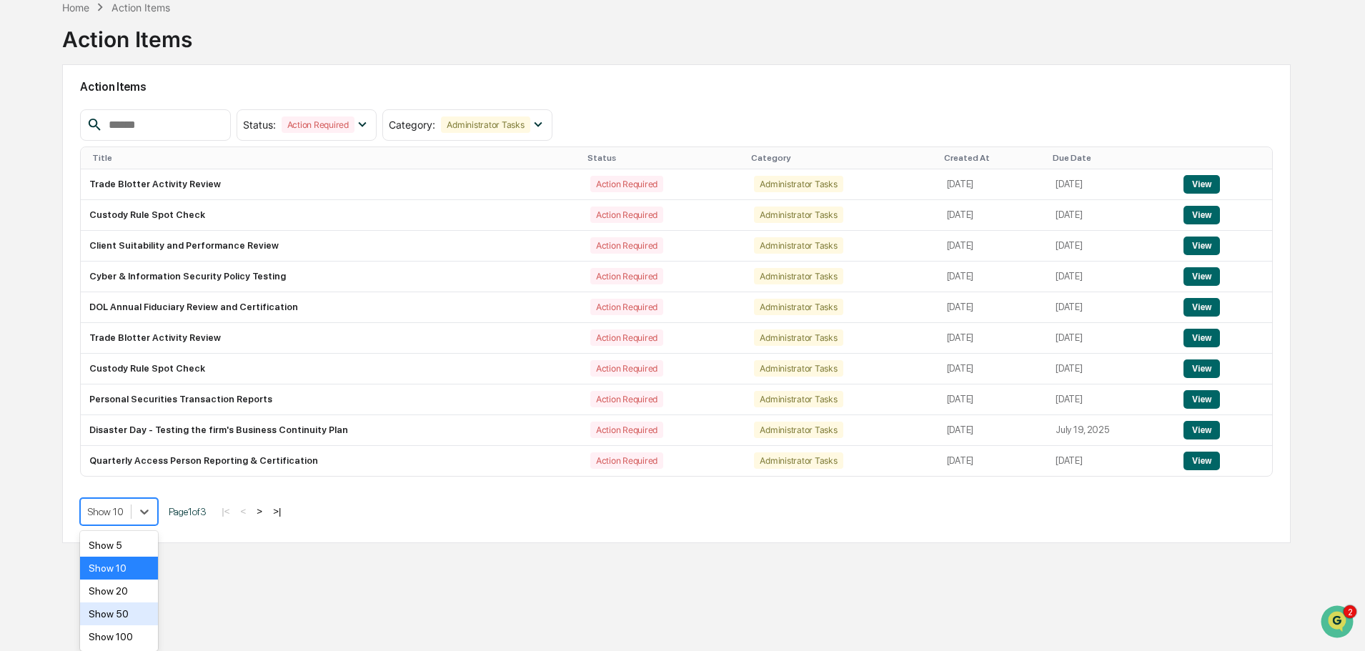
click at [129, 609] on div "Show 50" at bounding box center [119, 613] width 78 height 23
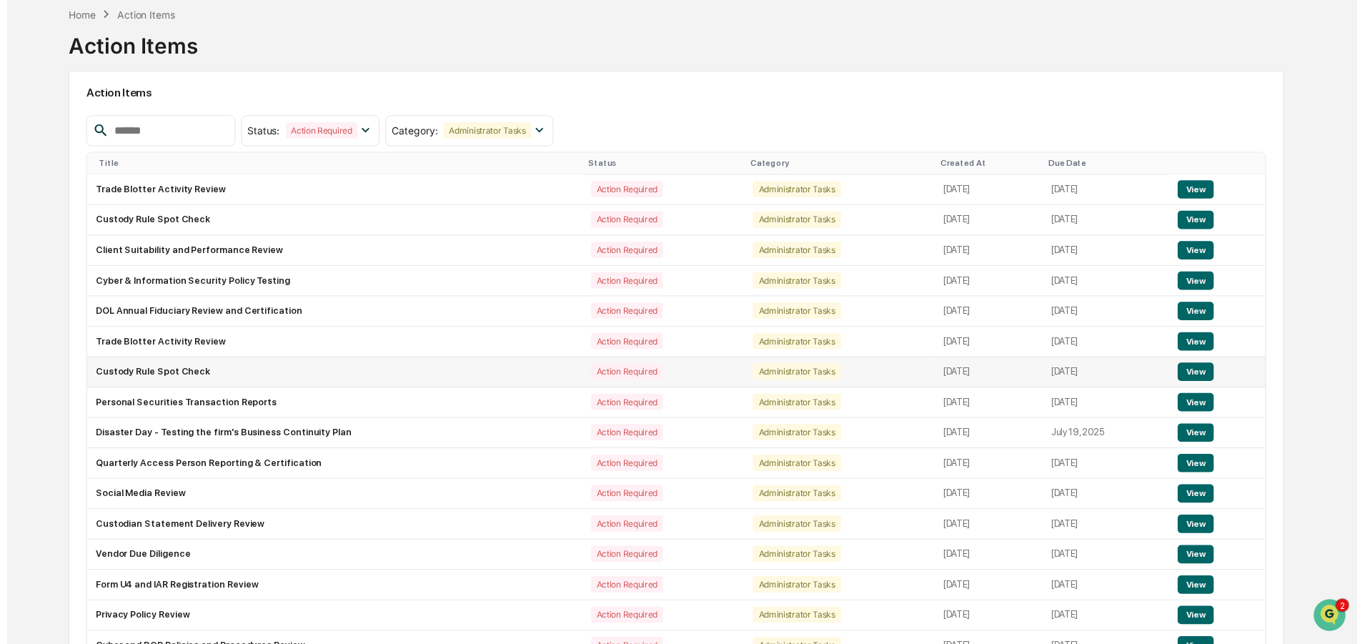
scroll to position [75, 0]
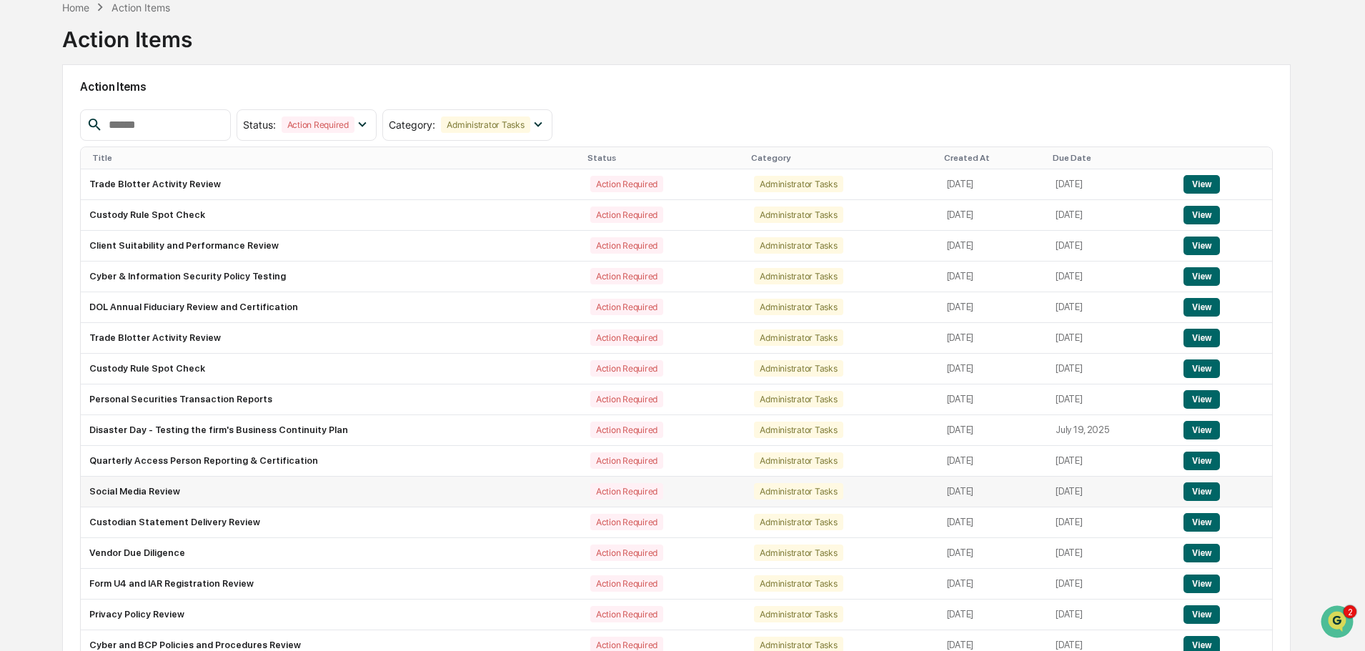
click at [1203, 494] on button "View" at bounding box center [1202, 491] width 36 height 19
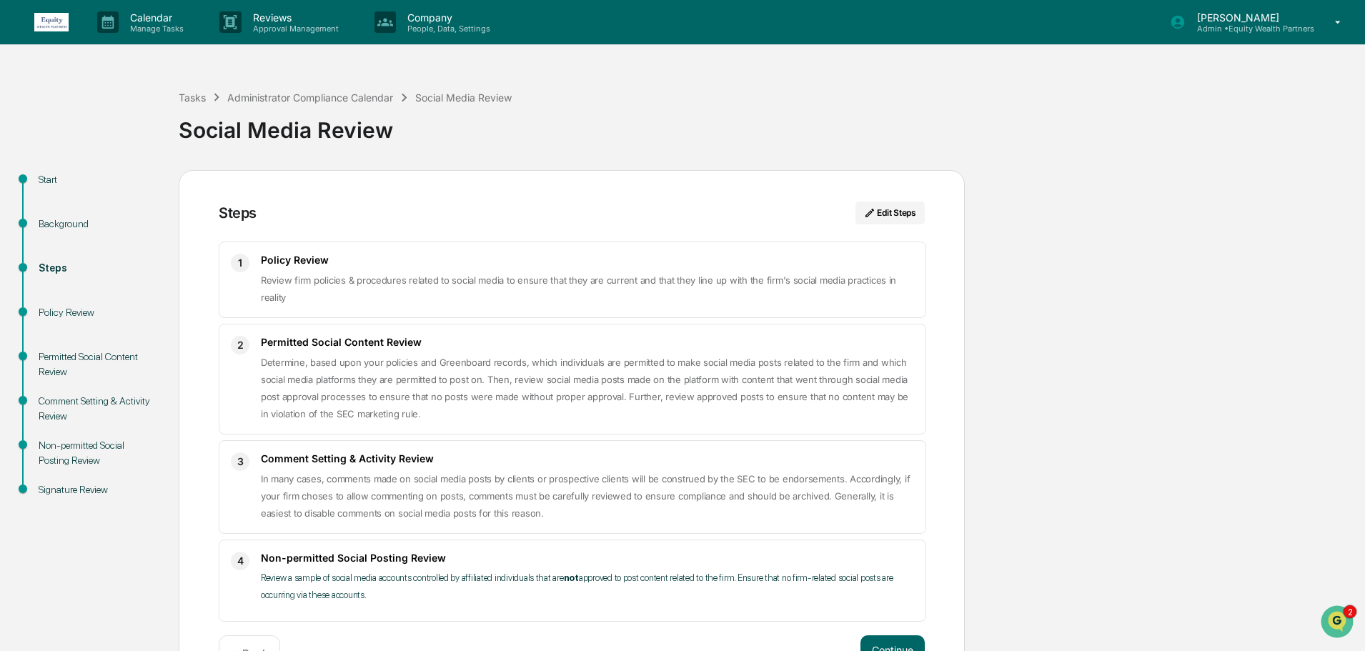
scroll to position [46, 0]
